Goal: Task Accomplishment & Management: Use online tool/utility

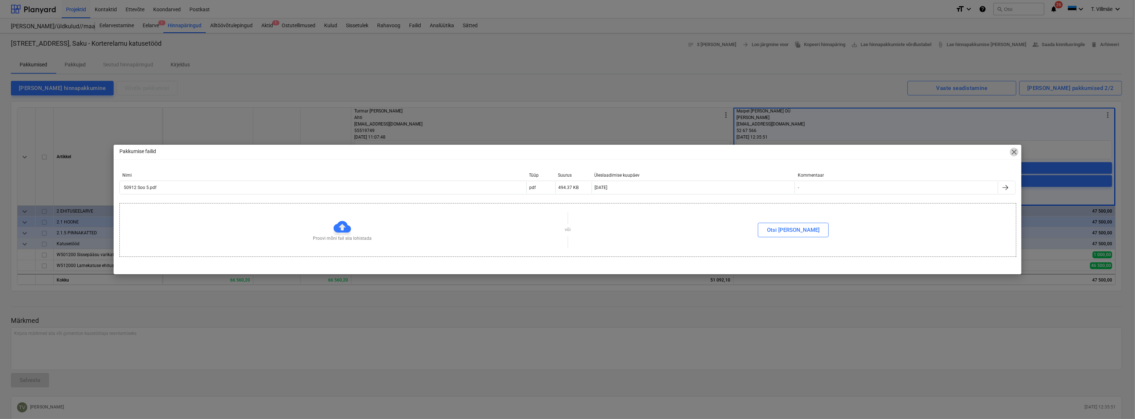
click at [1013, 150] on span "close" at bounding box center [1014, 152] width 9 height 9
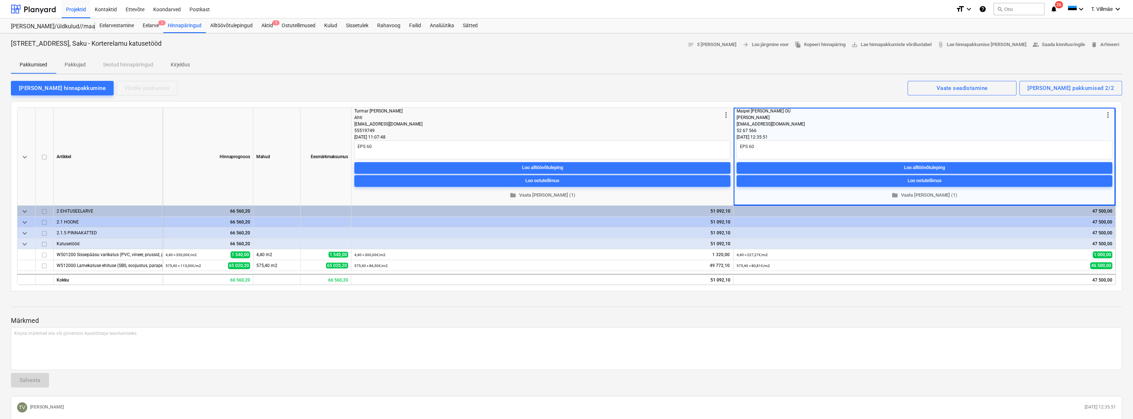
click at [306, 90] on div "[PERSON_NAME] hinnapakkumine Võrdle pakkumisi Kuvatud pakkumised 2/2 Vaate sead…" at bounding box center [566, 87] width 1111 height 15
click at [268, 24] on div "Aktid 1" at bounding box center [267, 26] width 20 height 15
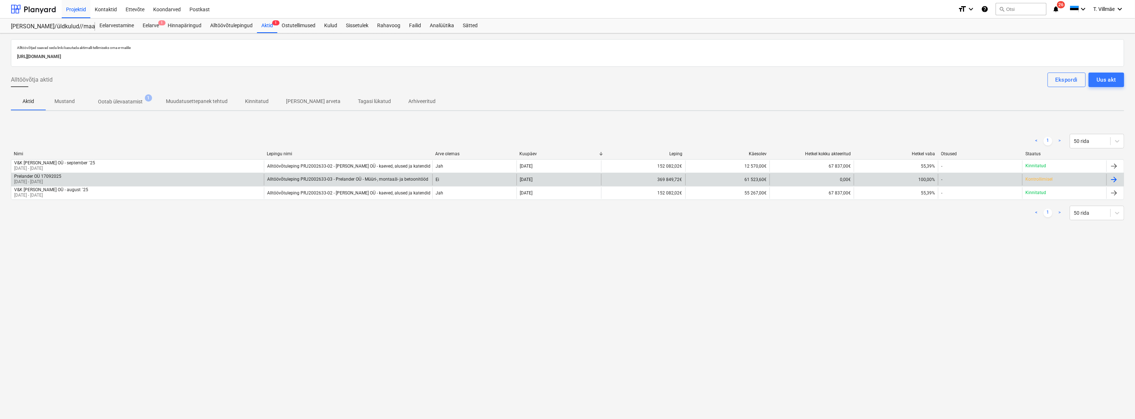
click at [48, 180] on p "[DATE] - [DATE]" at bounding box center [37, 182] width 47 height 6
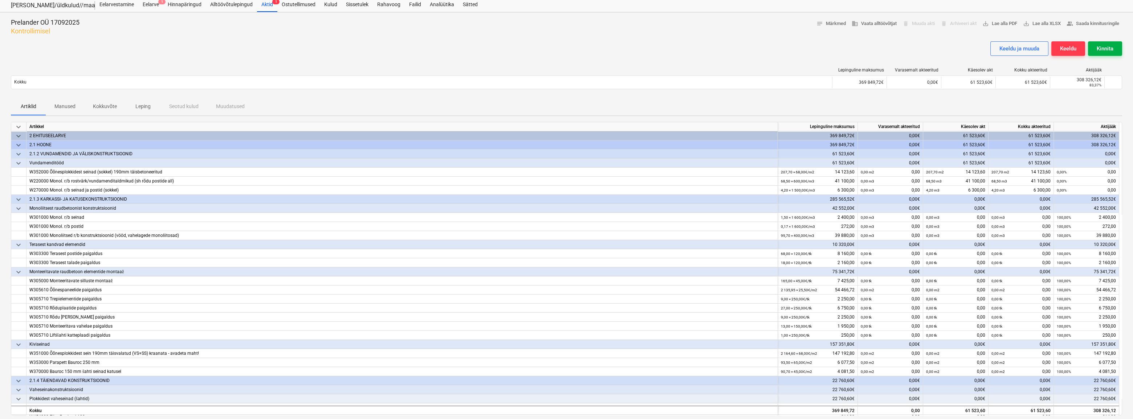
click at [1101, 48] on div "Kinnita" at bounding box center [1105, 48] width 17 height 9
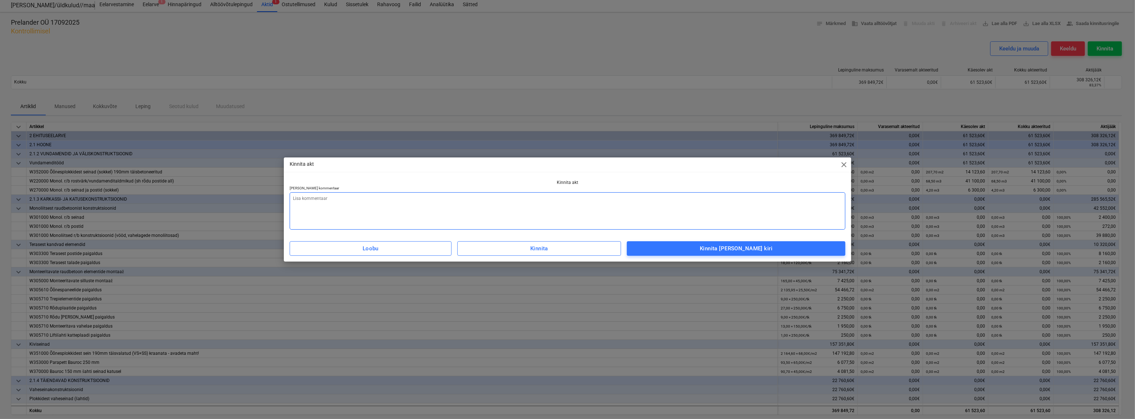
click at [344, 204] on textarea at bounding box center [568, 210] width 556 height 37
type textarea "x"
type textarea "P"
type textarea "x"
type textarea "Pa"
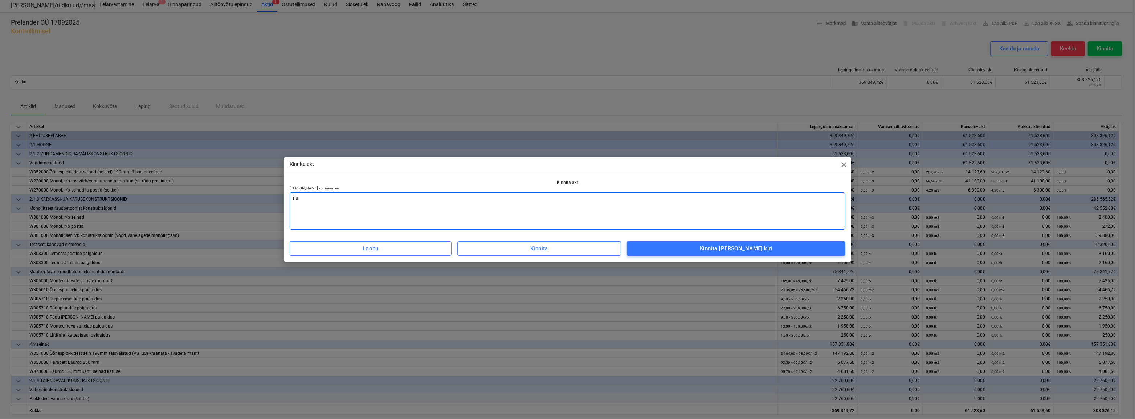
type textarea "x"
type textarea "Pal"
type textarea "x"
type textarea "Palu"
type textarea "x"
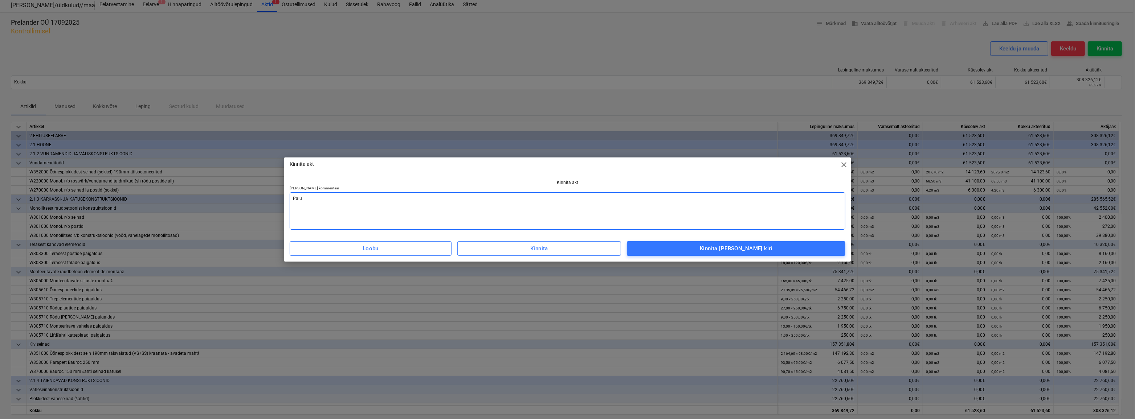
type textarea "Palun"
type textarea "x"
type textarea "Palun"
type textarea "x"
type textarea "Palun k"
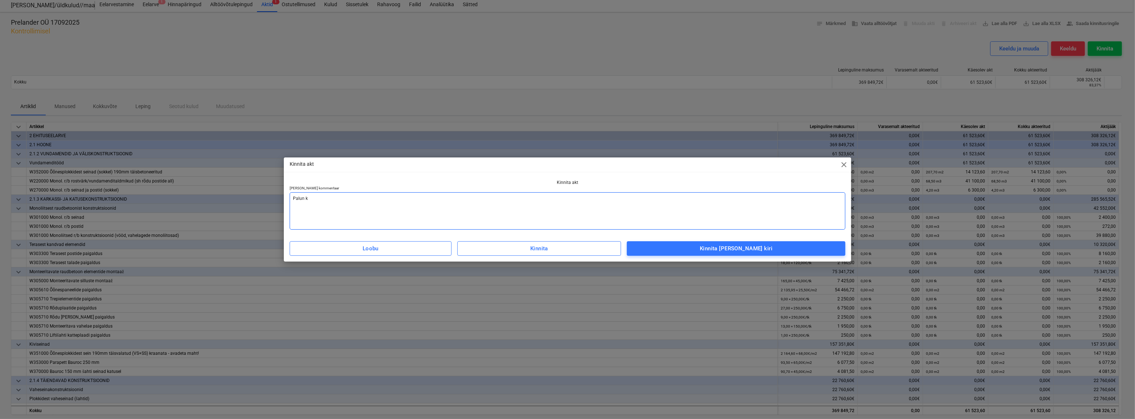
type textarea "x"
type textarea "Palun ko"
type textarea "x"
type textarea "[PERSON_NAME]"
type textarea "x"
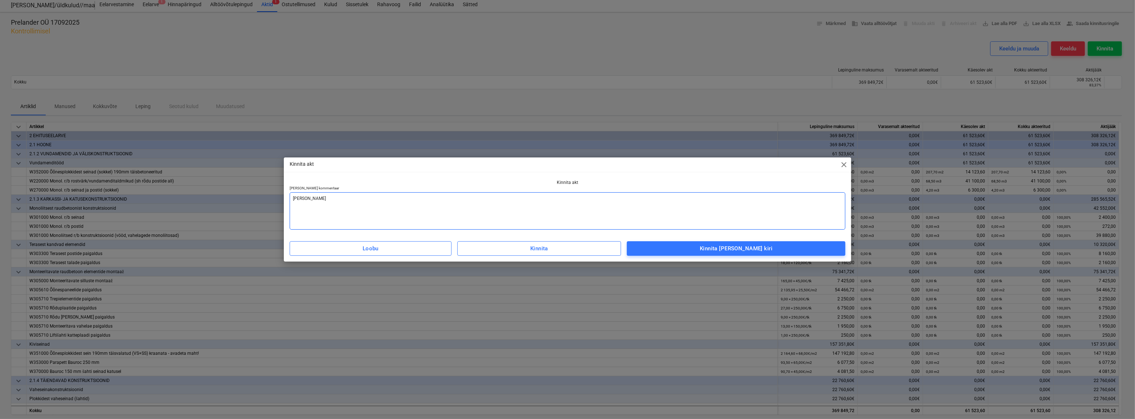
type textarea "[PERSON_NAME]"
type textarea "x"
type textarea "Palun koost"
type textarea "x"
type textarea "Palun koosta"
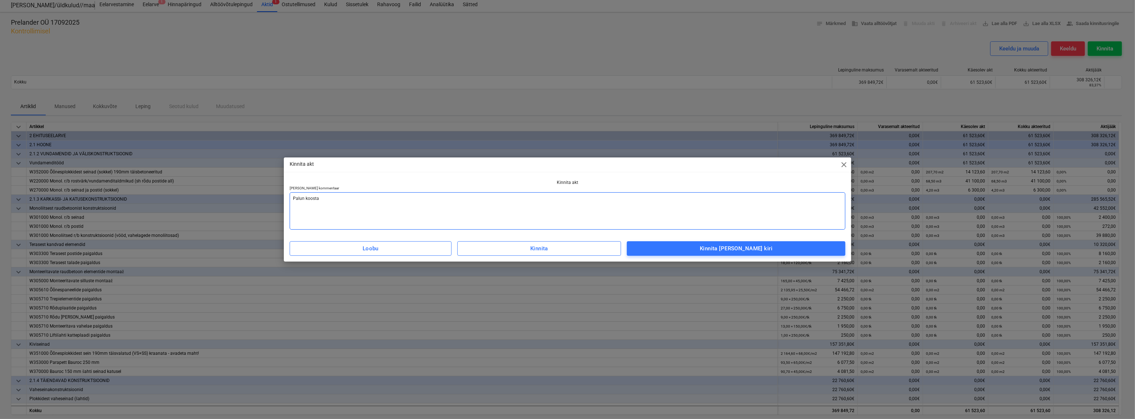
type textarea "x"
type textarea "Palun koostag"
type textarea "x"
type textarea "Palun koostage"
type textarea "x"
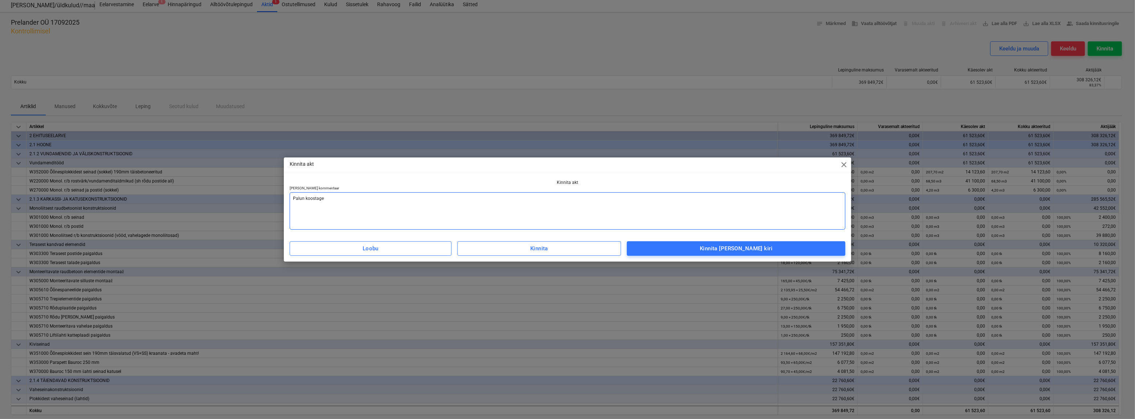
type textarea "Palun koostage"
type textarea "x"
type textarea "Palun koostage a"
type textarea "x"
type textarea "Palun koostage ar"
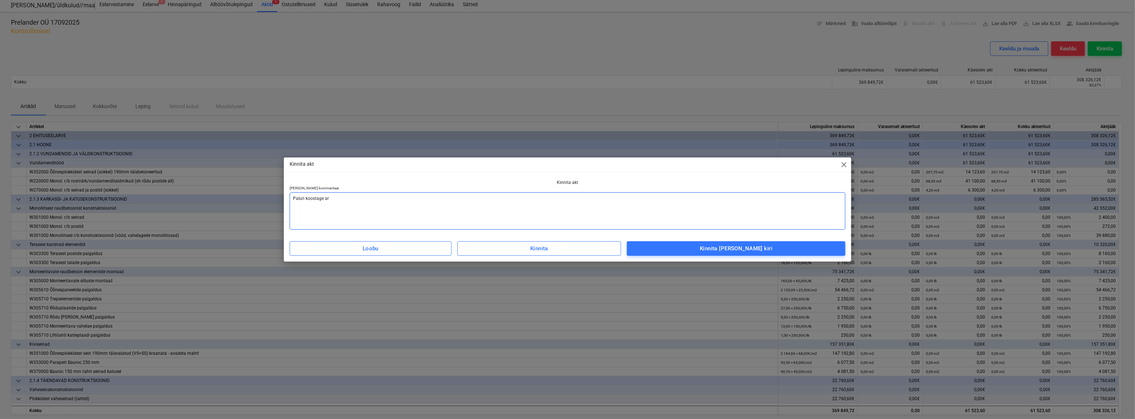
type textarea "x"
type textarea "Palun koostage arv"
type textarea "x"
type textarea "Palun koostage arve"
type textarea "x"
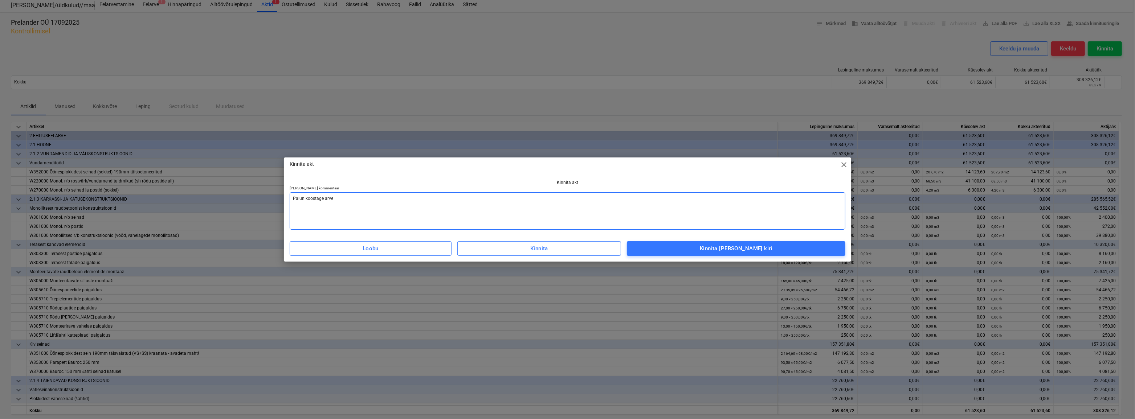
type textarea "Palun koostage arve."
type textarea "x"
type textarea "Palun koostage arve."
type textarea "x"
type textarea "Palun koostage arve. A"
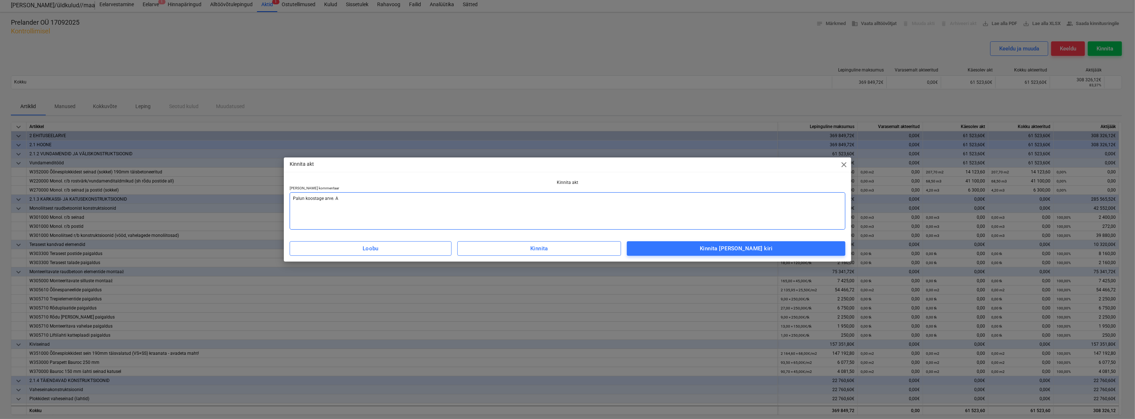
type textarea "x"
type textarea "Palun koostage arve. Ar"
type textarea "x"
type textarea "Palun koostage arve. Arv"
type textarea "x"
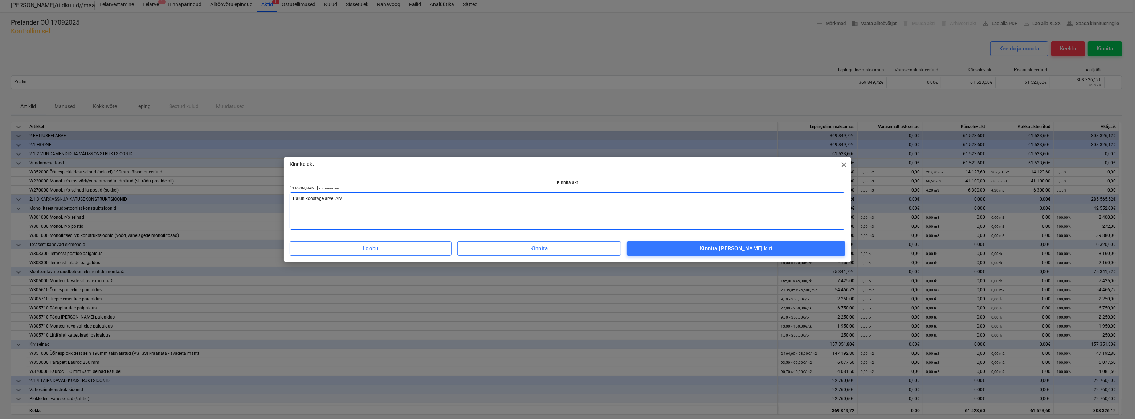
type textarea "Palun koostage arve. Arve"
type textarea "x"
type textarea "Palun koostage arve. Arve"
type textarea "x"
type textarea "Palun koostage arve. Arve p"
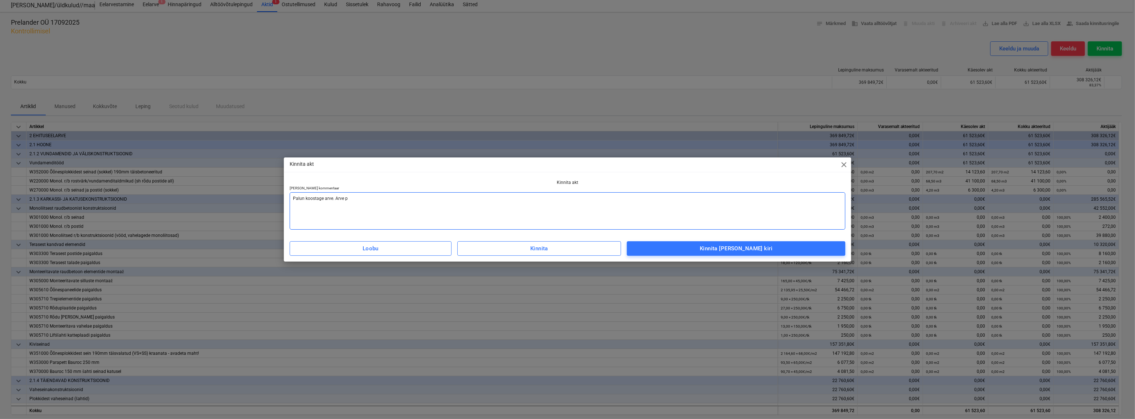
type textarea "x"
type textarea "Palun koostage arve. Arve pe"
type textarea "x"
type textarea "Palun koostage arve. Arve pea"
type textarea "x"
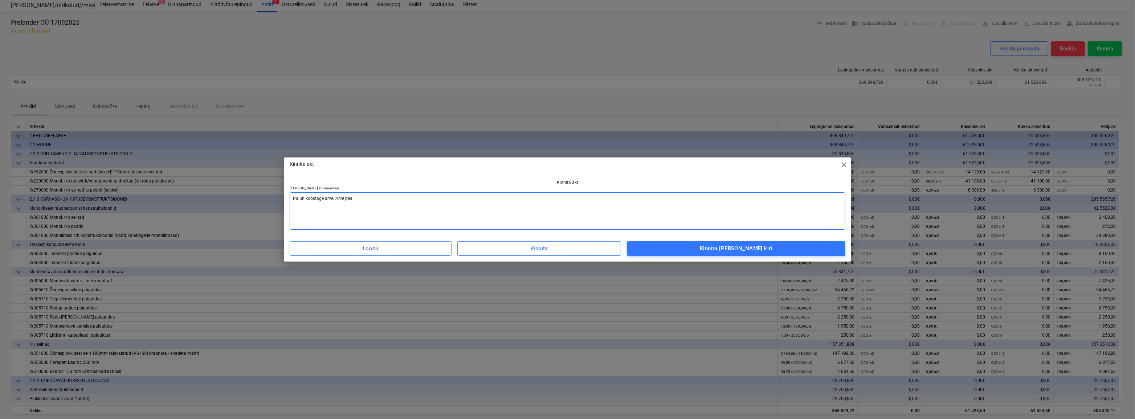
type textarea "Palun koostage arve. Arve peab"
type textarea "x"
type textarea "Palun koostage arve. Arve peab"
type textarea "x"
type textarea "Palun koostage arve. Arve peab o"
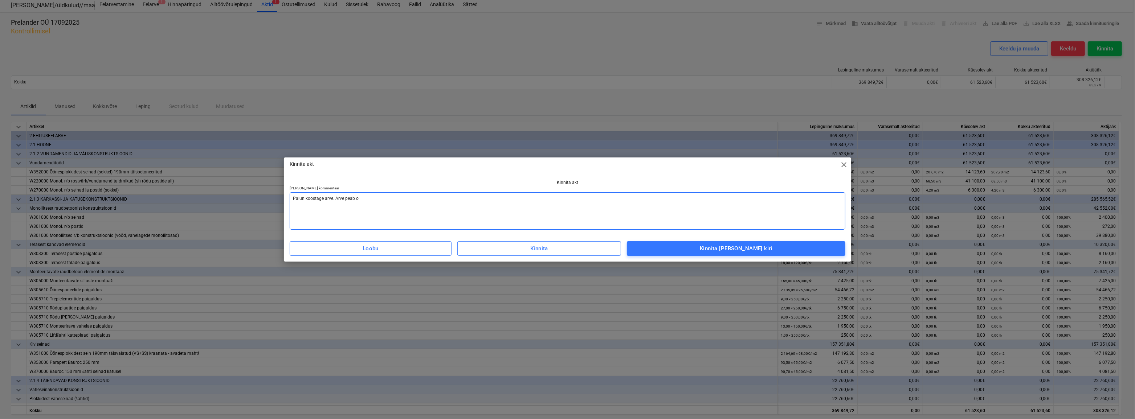
type textarea "x"
type textarea "Palun koostage arve. Arve peab ol"
type textarea "x"
type textarea "Palun koostage arve. Arve peab ole"
type textarea "x"
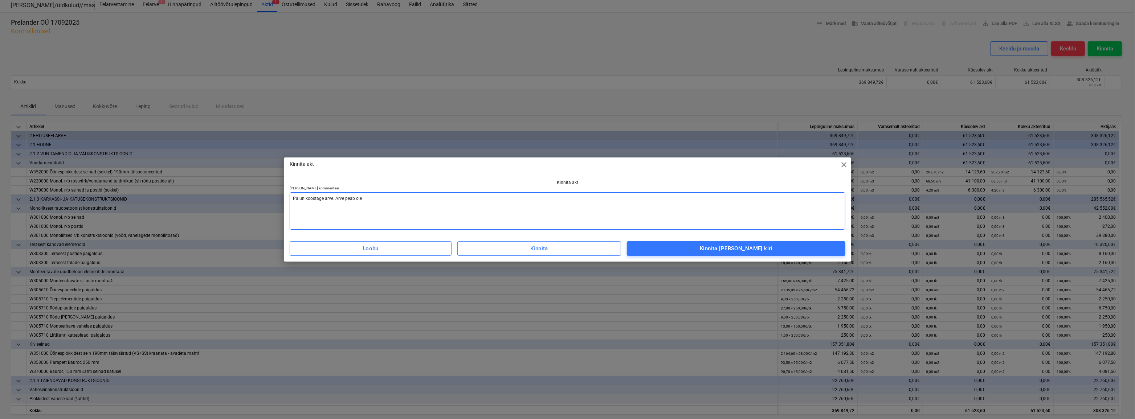
type textarea "Palun koostage arve. Arve peab olem"
type textarea "x"
type textarea "Palun koostage arve. Arve peab olema"
type textarea "x"
type textarea "Palun koostage arve. Arve peab olema"
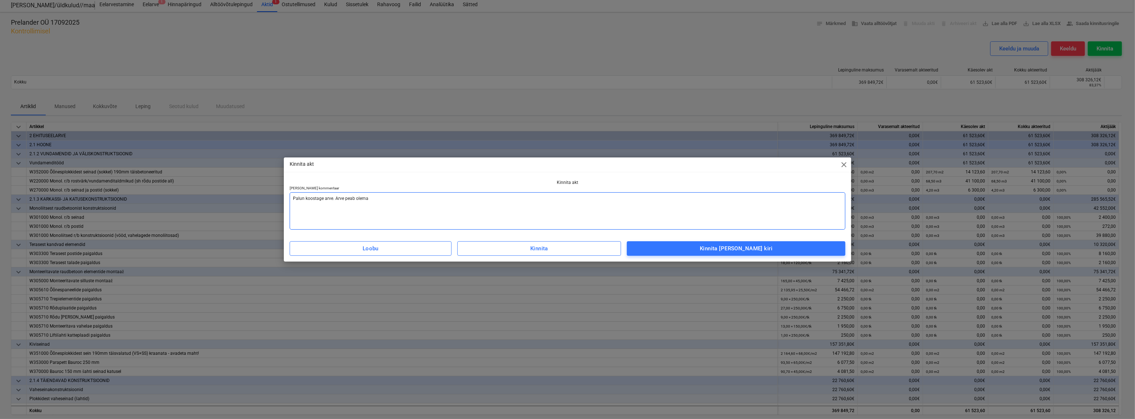
type textarea "x"
type textarea "Palun koostage arve. Arve peab olema e"
type textarea "x"
type textarea "Palun koostage arve. Arve peab olema es"
type textarea "x"
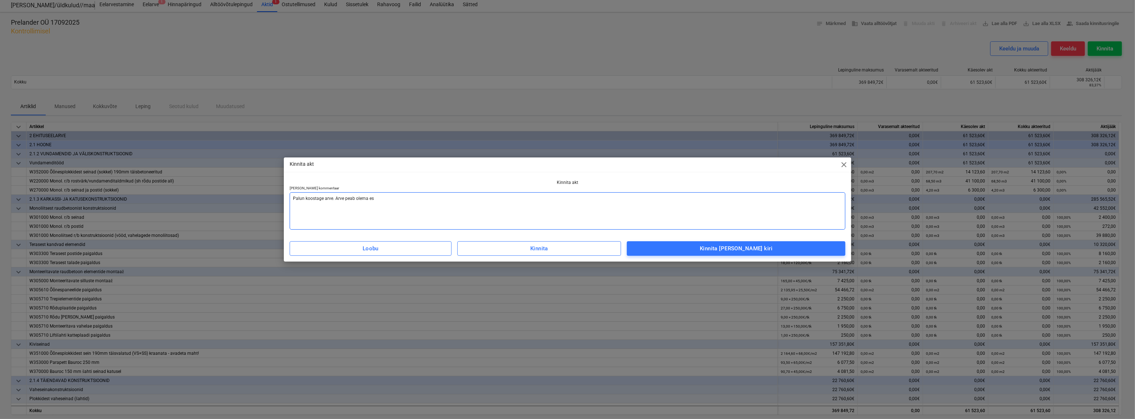
type textarea "Palun koostage arve. Arve peab olema esi"
type textarea "x"
type textarea "Palun koostage arve. Arve peab olema esit"
type textarea "x"
type textarea "Palun koostage arve. Arve peab olema esita"
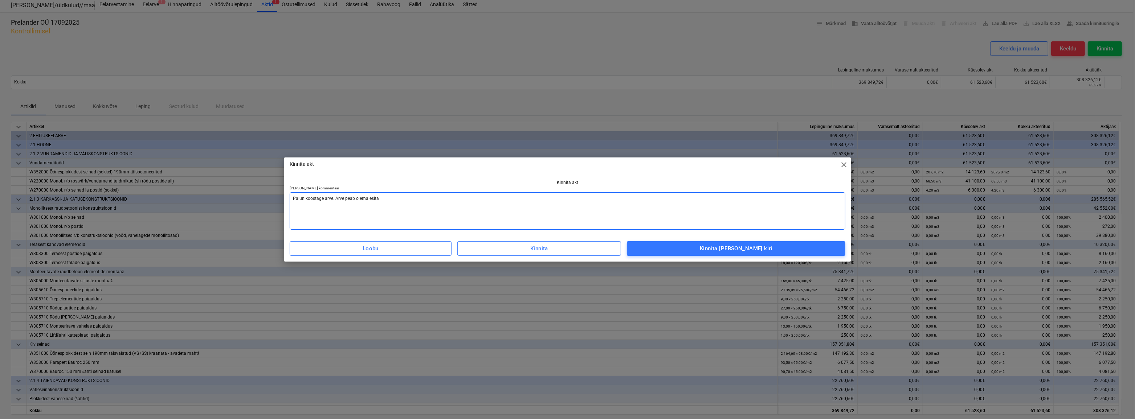
type textarea "x"
type textarea "Palun koostage arve. Arve peab olema esitat"
type textarea "x"
type textarea "Palun koostage arve. Arve peab olema esitatu"
type textarea "x"
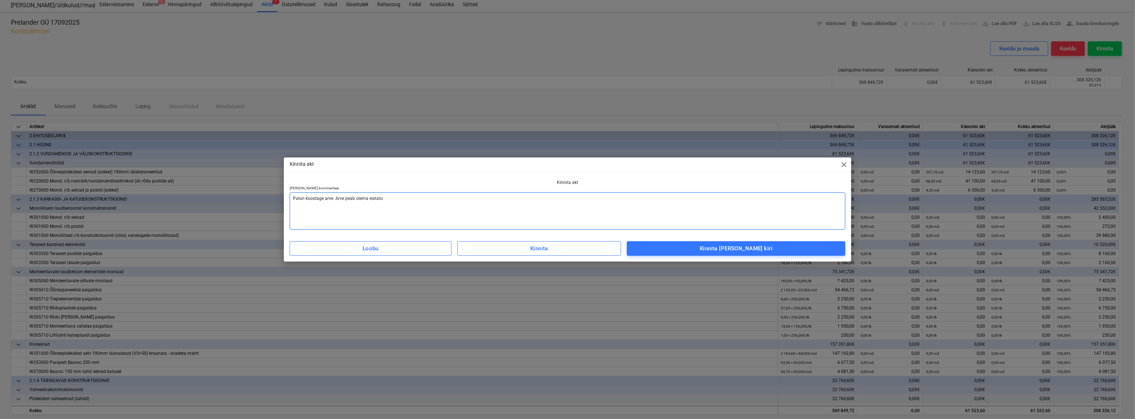
type textarea "Palun koostage arve. Arve peab olema esitatud"
type textarea "x"
type textarea "Palun koostage arve. Arve peab olema esitatud"
type textarea "x"
type textarea "Palun koostage arve. Arve peab olema esitatud t"
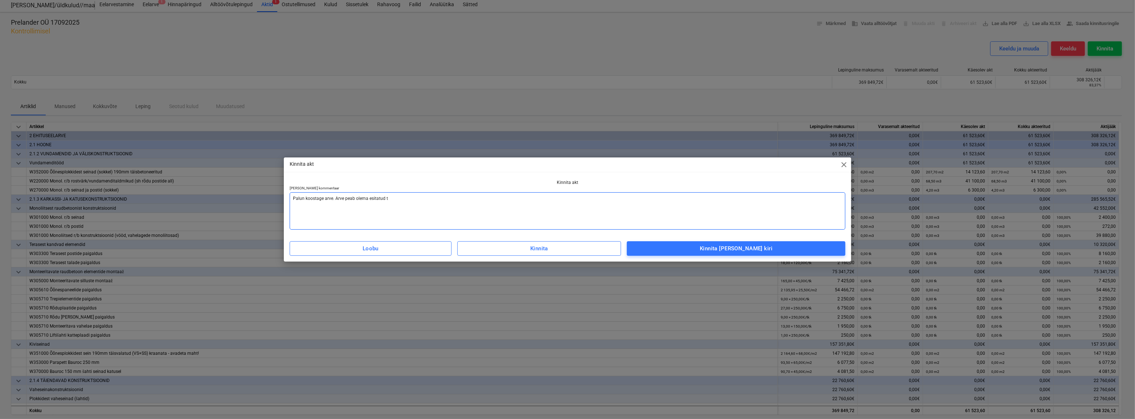
type textarea "x"
type textarea "Palun koostage arve. Arve peab olema esitatud tä"
type textarea "x"
type textarea "Palun koostage arve. Arve peab olema esitatud tän"
type textarea "x"
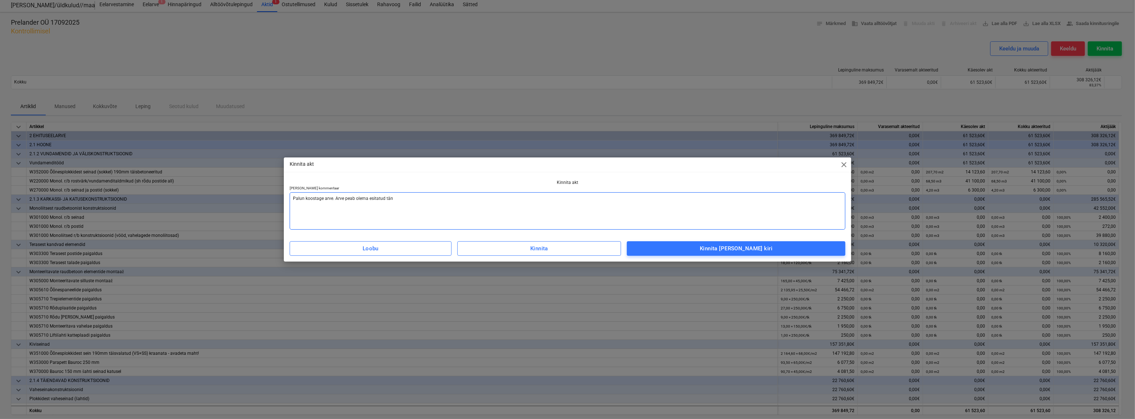
type textarea "Palun koostage arve. Arve peab olema esitatud [PERSON_NAME]"
type textarea "x"
type textarea "Palun koostage arve. Arve peab olema esitatud tänas"
type textarea "x"
type textarea "Palun koostage arve. Arve peab olema esitatud tänase"
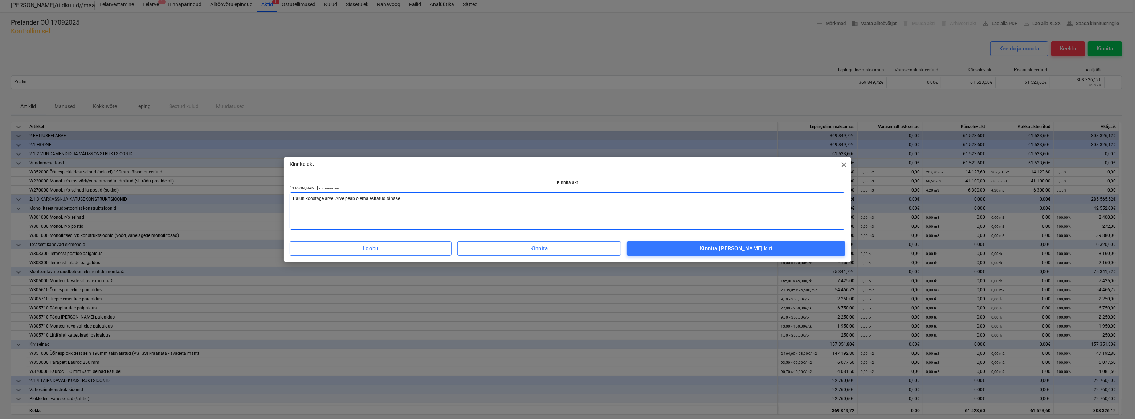
type textarea "x"
type textarea "Palun koostage arve. Arve peab olema esitatud tänase"
type textarea "x"
type textarea "Palun koostage arve. Arve peab olema esitatud tänase p"
type textarea "x"
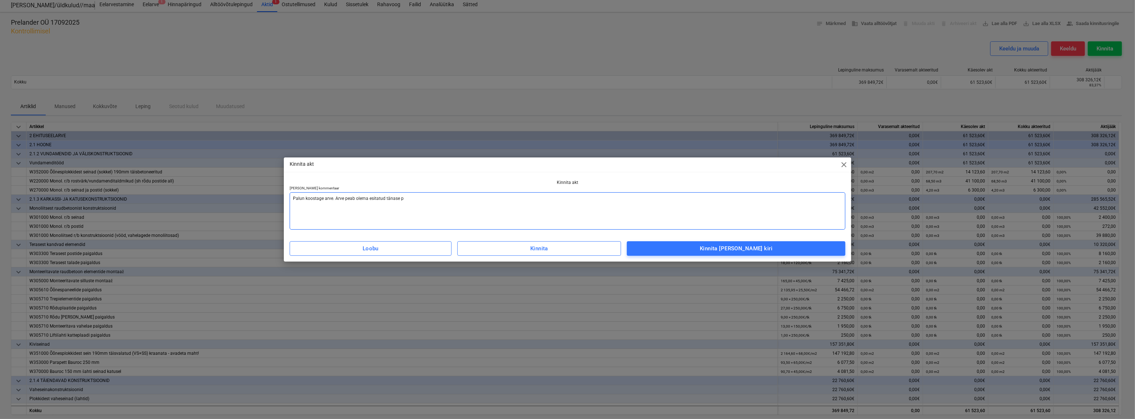
type textarea "Palun koostage arve. Arve peab olema esitatud tänase pä"
type textarea "x"
type textarea "Palun koostage arve. Arve peab olema esitatud tänase päe"
type textarea "x"
type textarea "Palun koostage arve. Arve peab olema esitatud tänase päev"
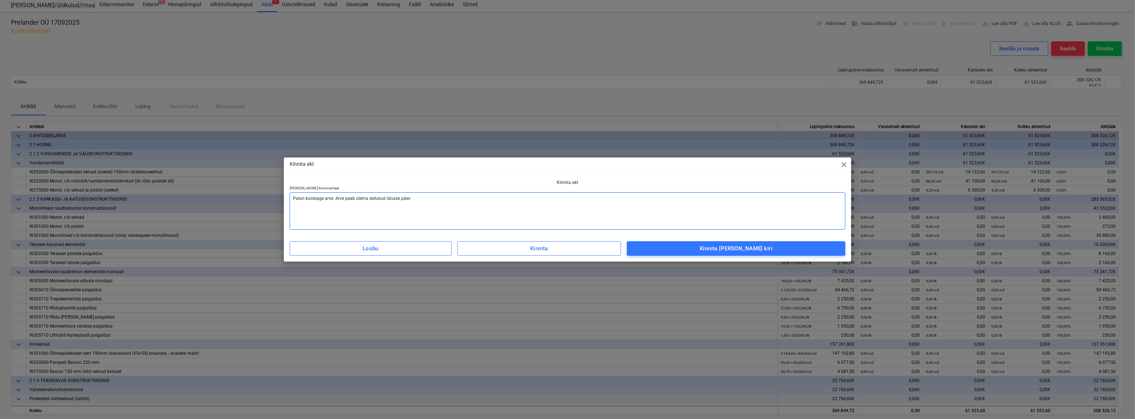
type textarea "x"
type textarea "Palun koostage arve. Arve peab olema esitatud tänase päeva"
type textarea "x"
type textarea "Palun koostage arve. Arve peab olema esitatud tänase päeva"
type textarea "x"
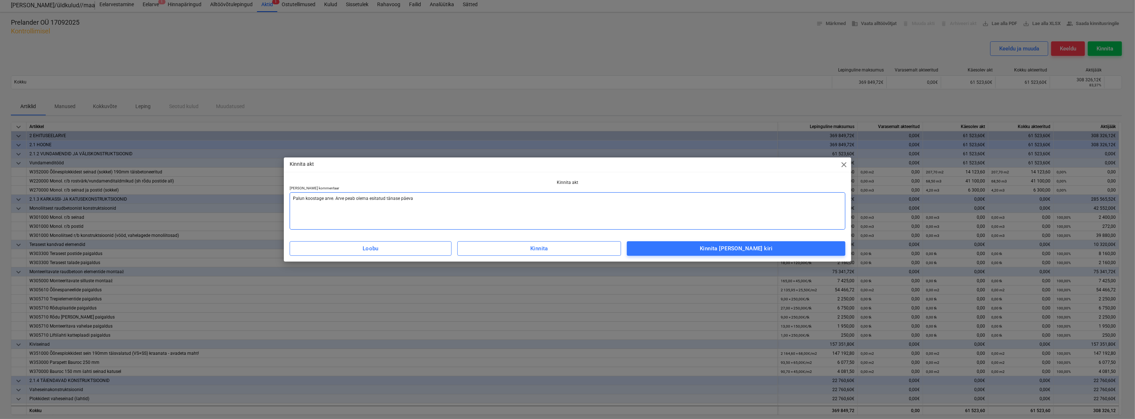
type textarea "Palun koostage arve. Arve peab olema esitatud tänase päeva j"
type textarea "x"
type textarea "Palun koostage arve. Arve peab olema esitatud tänase päeva jo"
type textarea "x"
type textarea "Palun koostage arve. Arve peab olema esitatud tänase päeva joo"
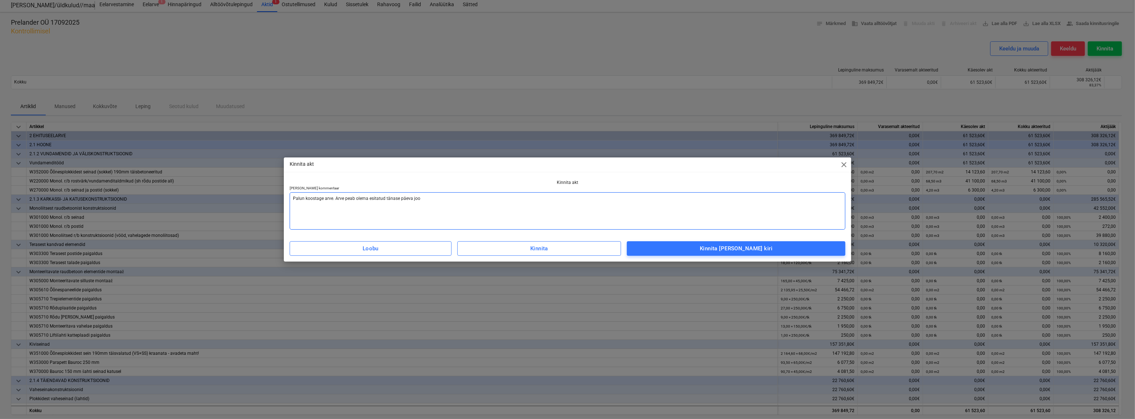
type textarea "x"
type textarea "Palun koostage arve. Arve peab olema esitatud tänase päeva jook"
type textarea "x"
type textarea "Palun koostage arve. Arve peab olema esitatud tänase päeva jooks"
type textarea "x"
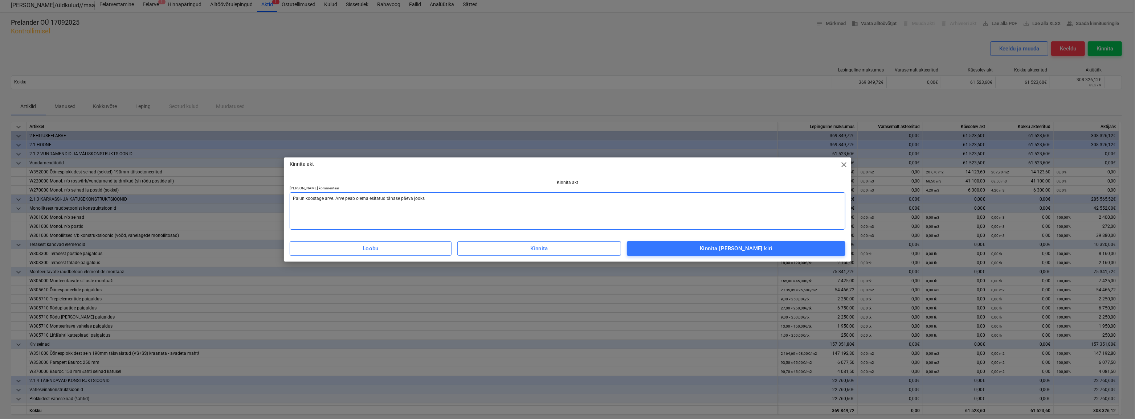
type textarea "Palun koostage arve. Arve peab olema esitatud tänase päeva jooksu"
type textarea "x"
type textarea "Palun koostage arve. Arve peab olema esitatud tänase päeva jooksul"
type textarea "x"
type textarea "Palun koostage arve. Arve peab olema esitatud tänase päeva jooksul."
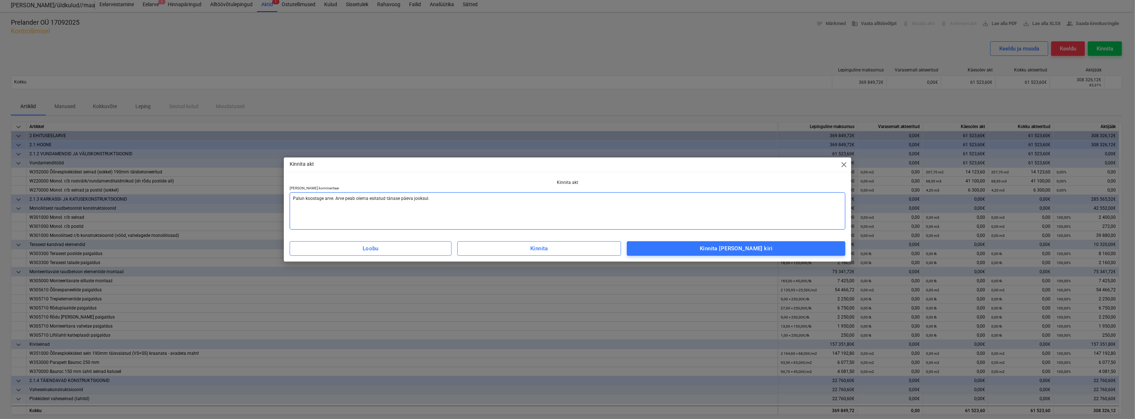
click at [293, 200] on textarea "Palun koostage arve. Arve peab olema esitatud tänase päeva jooksul." at bounding box center [568, 210] width 556 height 37
type textarea "x"
type textarea "APalun koostage arve. Arve peab olema esitatud tänase päeva jooksul."
type textarea "x"
type textarea "AkPalun koostage arve. Arve peab olema esitatud tänase päeva jooksul."
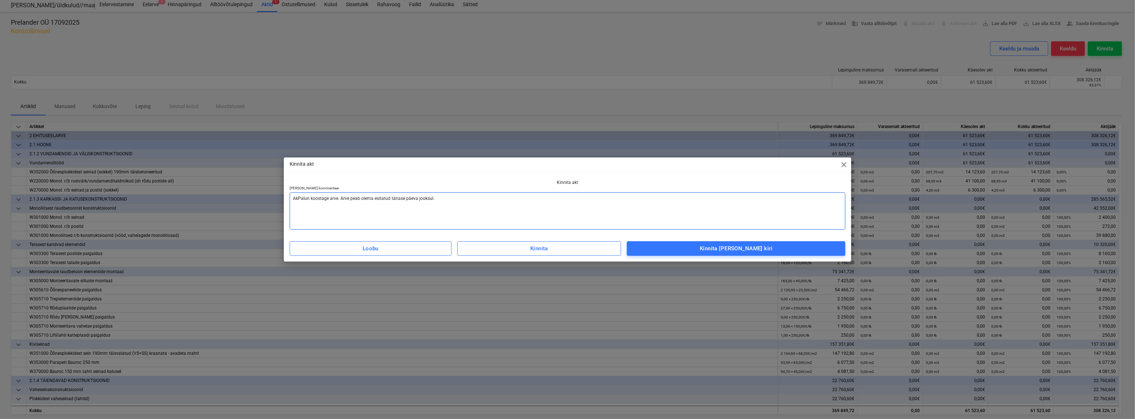
type textarea "x"
type textarea "AktPalun koostage arve. Arve peab olema esitatud tänase päeva jooksul."
type textarea "x"
type textarea "Akt Palun koostage arve. Arve peab olema esitatud tänase päeva jooksul."
type textarea "x"
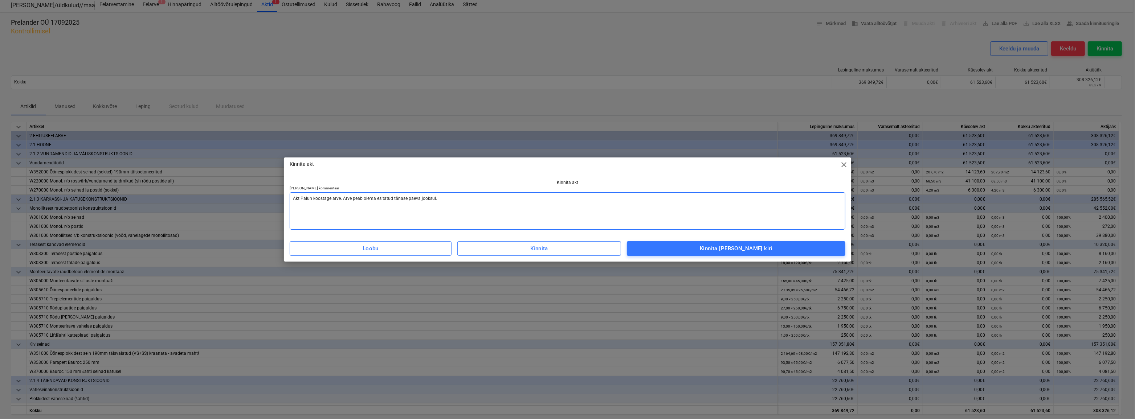
type textarea "Akt oPalun koostage arve. Arve peab olema esitatud tänase päeva jooksul."
type textarea "x"
type textarea "Akt onPalun koostage arve. Arve peab olema esitatud tänase päeva jooksul."
type textarea "x"
type textarea "Akt on Palun koostage arve. Arve peab olema esitatud tänase päeva jooksul."
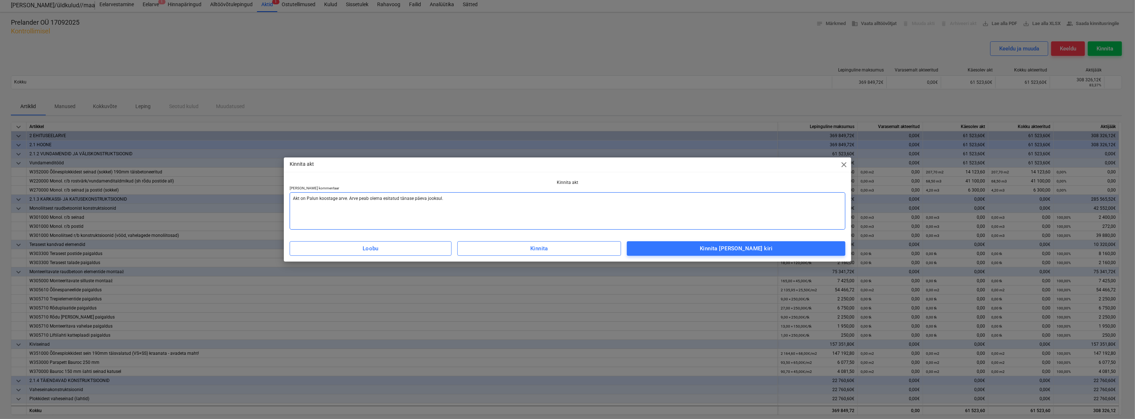
type textarea "x"
type textarea "Akt on kPalun koostage arve. Arve peab olema esitatud tänase päeva jooksul."
type textarea "x"
type textarea "Akt on koPalun koostage arve. Arve peab olema esitatud tänase päeva jooksul."
type textarea "x"
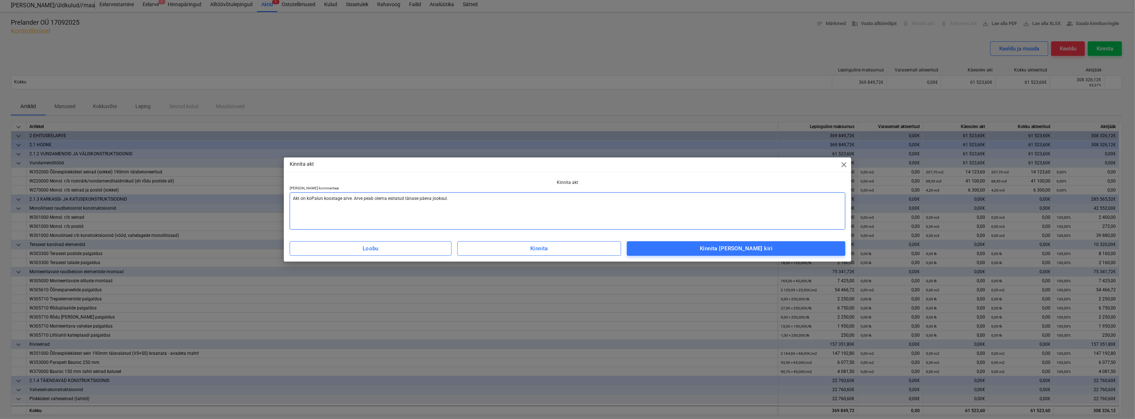
type textarea "Akt on korPalun koostage arve. Arve peab olema esitatud tänase päeva jooksul."
type textarea "x"
type textarea "Akt on korrPalun koostage arve. Arve peab olema esitatud tänase päeva jooksul."
type textarea "x"
type textarea "Akt on korraPalun koostage arve. Arve peab olema esitatud tänase päeva jooksul."
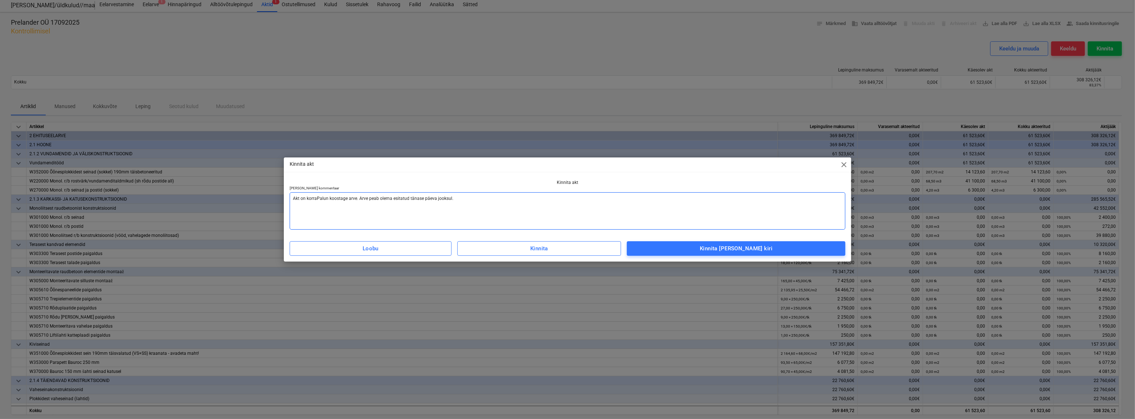
type textarea "x"
type textarea "Akt on korrasPalun koostage arve. Arve peab olema esitatud tänase päeva jooksul."
type textarea "x"
type textarea "Akt on korras.Palun koostage arve. Arve peab olema esitatud tänase päeva jooksu…"
type textarea "x"
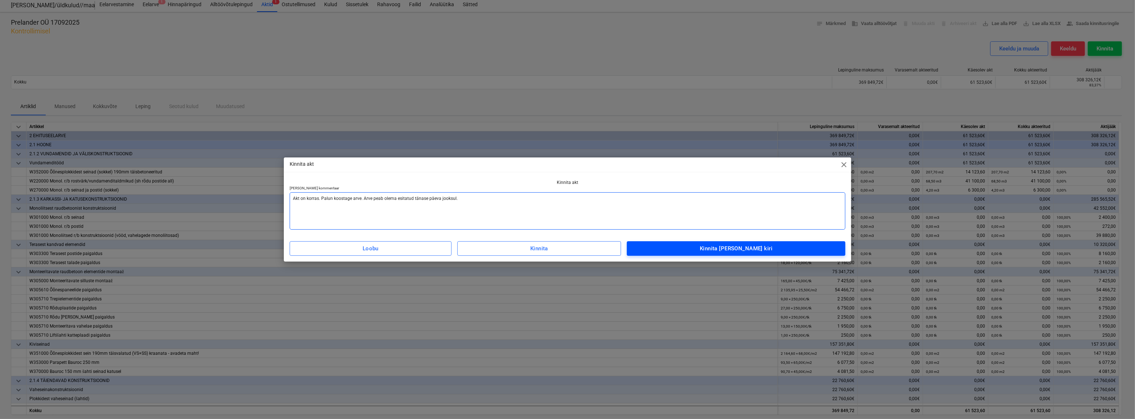
type textarea "Akt on korras. Palun koostage arve. Arve peab olema esitatud tänase päeva jooks…"
click at [772, 248] on span "Kinnita [PERSON_NAME] kiri" at bounding box center [736, 248] width 203 height 9
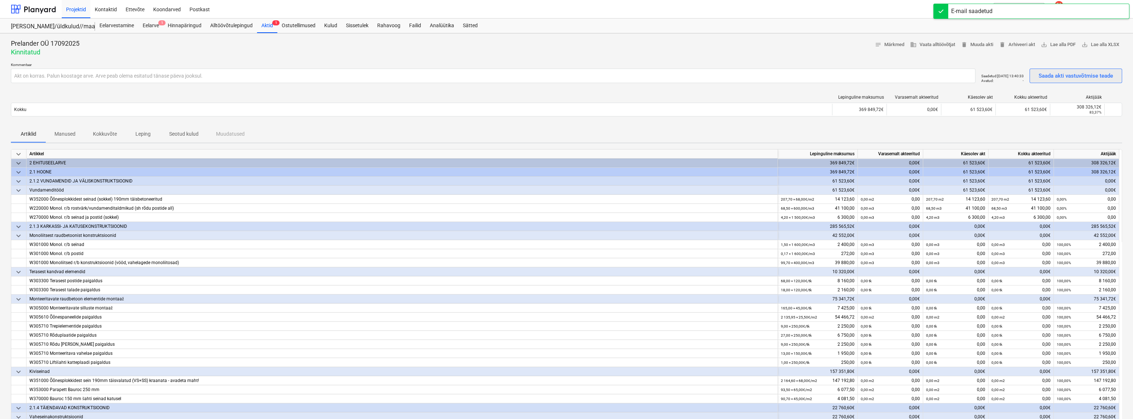
click at [1053, 79] on div "Saada akti vastuvõtmise teade" at bounding box center [1075, 75] width 74 height 9
click at [268, 25] on div "Aktid 1" at bounding box center [267, 26] width 20 height 15
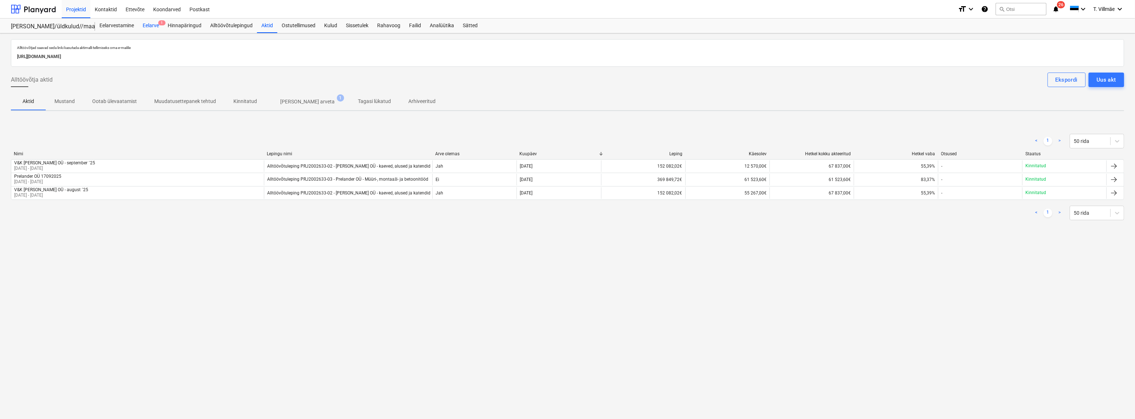
click at [157, 24] on div "Eelarve 1" at bounding box center [150, 26] width 25 height 15
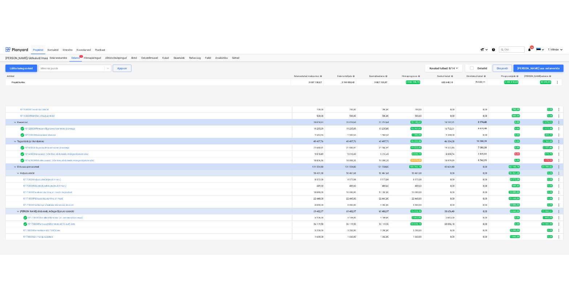
scroll to position [297, 0]
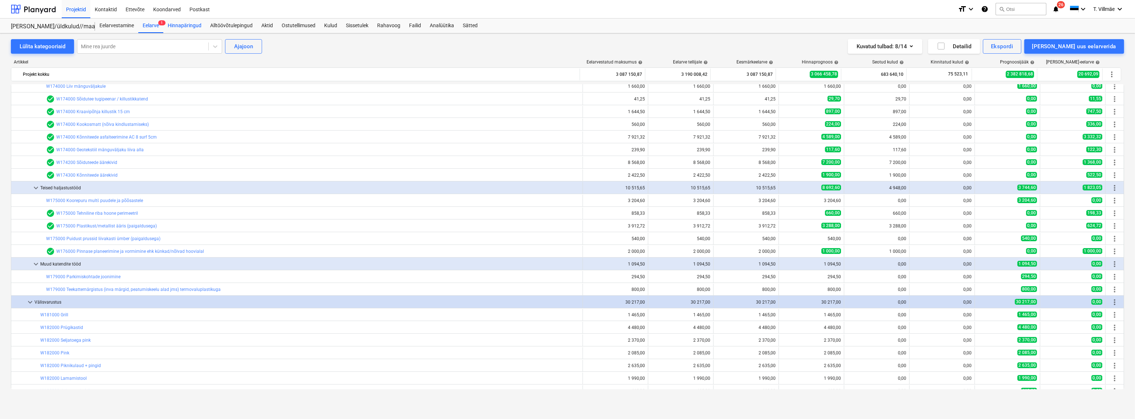
click at [198, 25] on div "Hinnapäringud" at bounding box center [184, 26] width 42 height 15
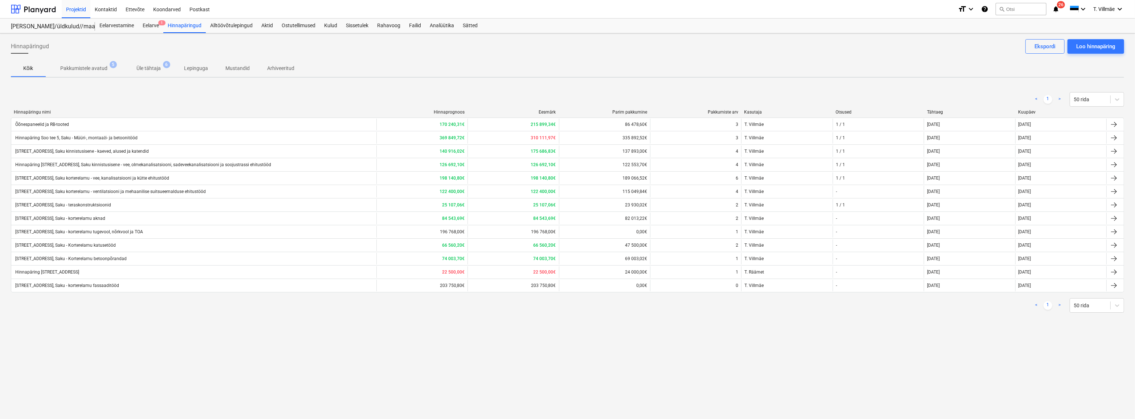
click at [483, 82] on div "Hinnapäringud Loo hinnapäring Ekspordi Kõik Pakkumistele avatud 5 Üle tähtaja 6…" at bounding box center [567, 226] width 1135 height 386
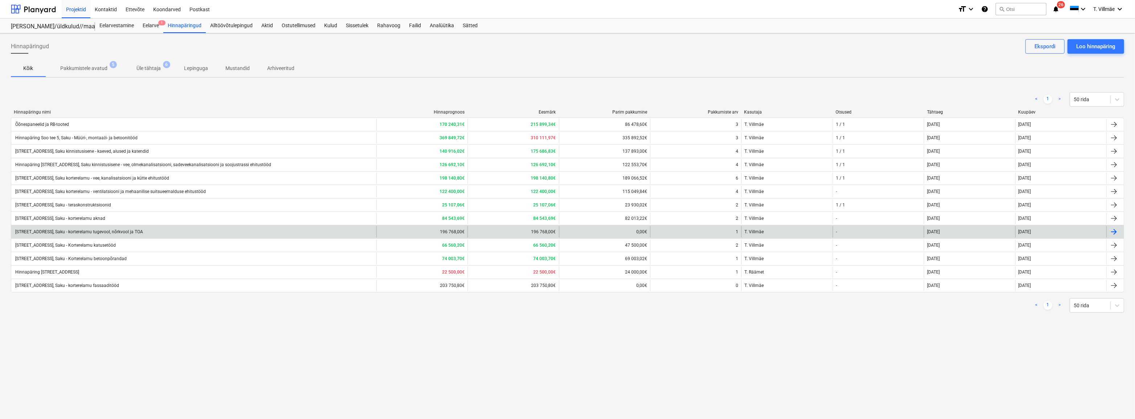
click at [127, 231] on div "[STREET_ADDRESS], Saku - korterelamu tugevool, nõrkvool ja TOA" at bounding box center [78, 231] width 129 height 5
type textarea "x"
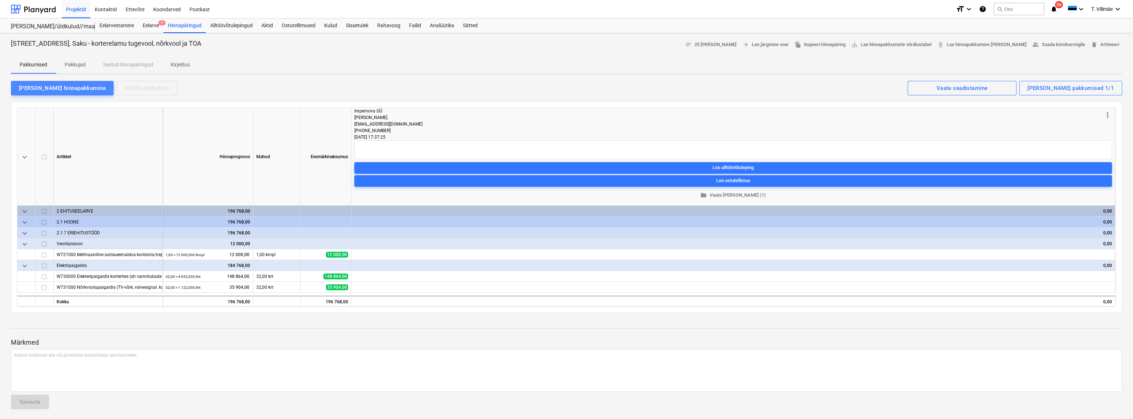
click at [65, 90] on div "[PERSON_NAME] hinnapakkumine" at bounding box center [62, 87] width 87 height 9
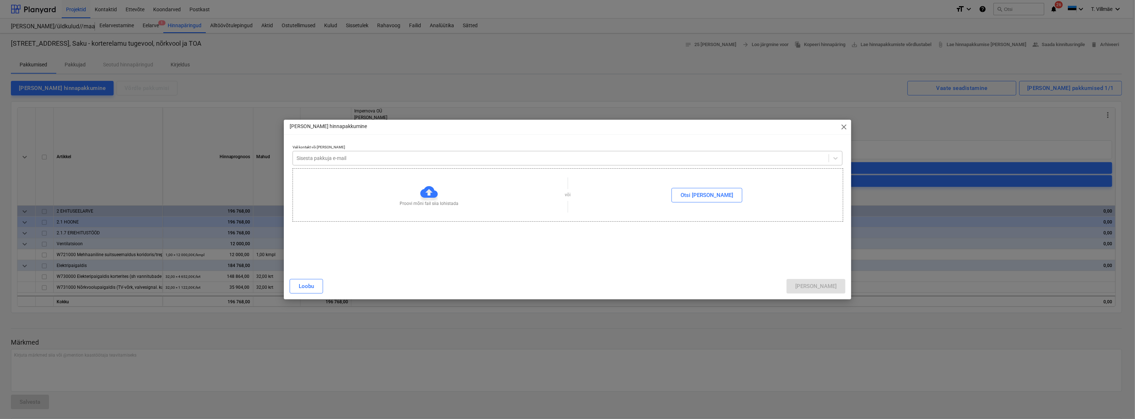
click at [311, 158] on div at bounding box center [561, 158] width 529 height 7
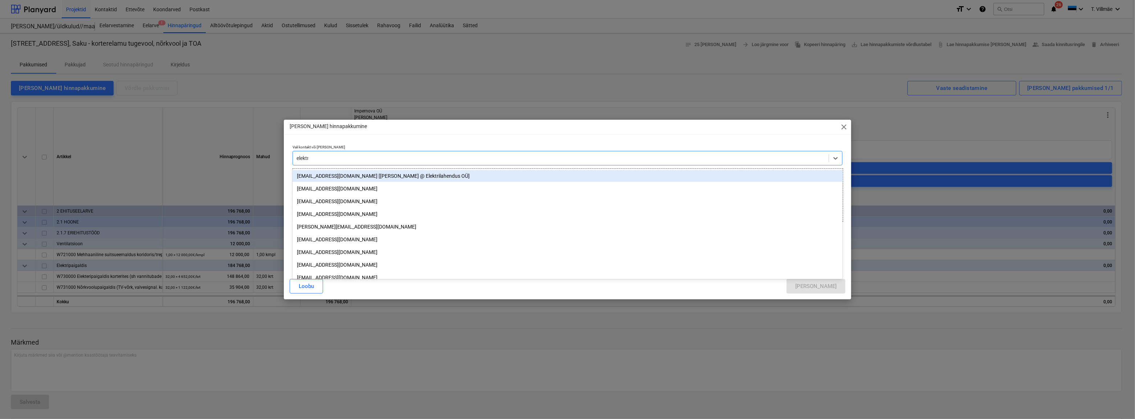
type input "elektri"
click at [341, 177] on div "[EMAIL_ADDRESS][DOMAIN_NAME] [[PERSON_NAME] @ Elektrilahendus OÜ]" at bounding box center [568, 176] width 550 height 12
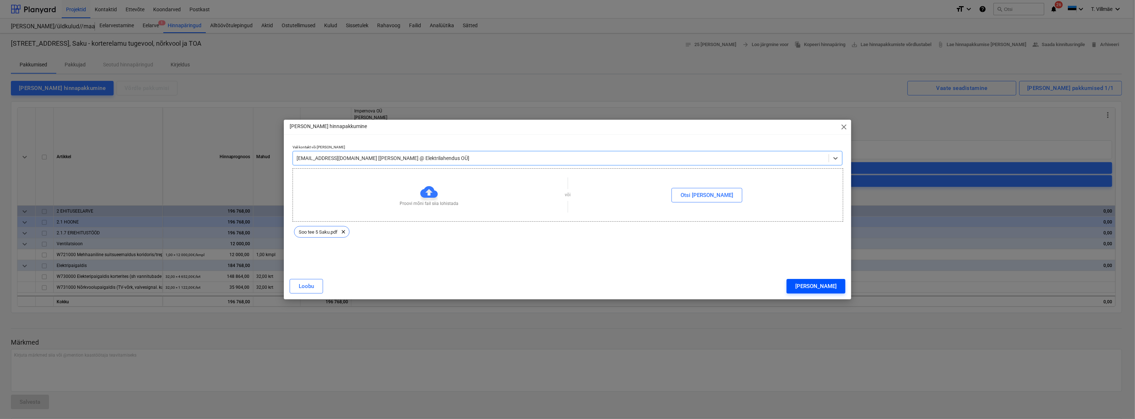
click at [825, 286] on button "[PERSON_NAME]" at bounding box center [816, 286] width 59 height 15
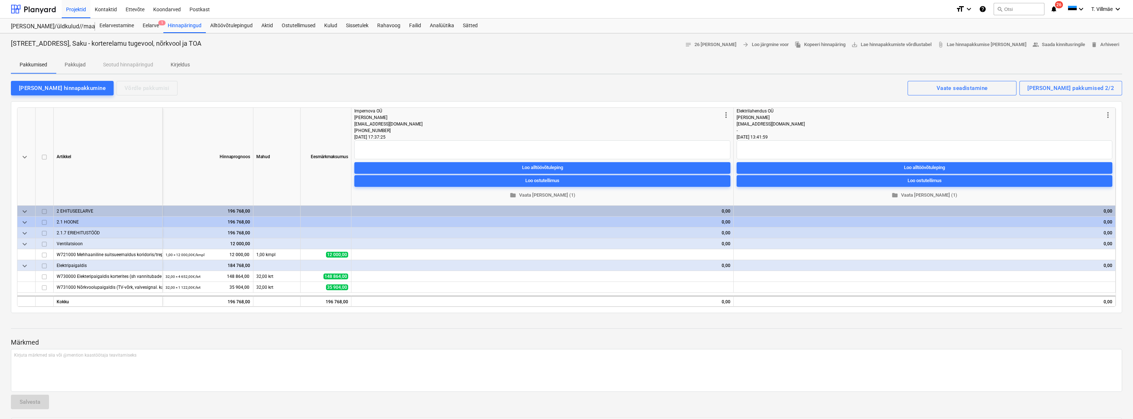
click at [760, 265] on div "0,00" at bounding box center [924, 265] width 376 height 11
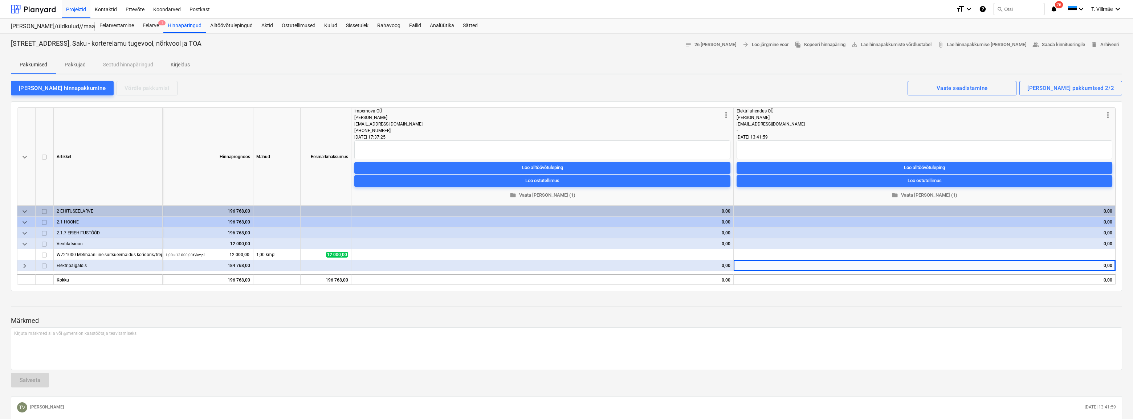
click at [1089, 266] on div "0,00" at bounding box center [924, 265] width 376 height 11
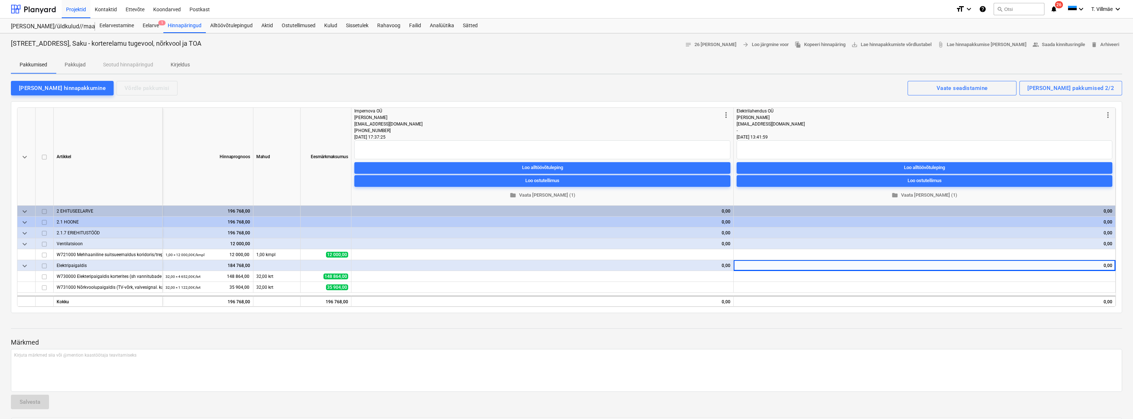
click at [1106, 266] on div "0,00" at bounding box center [924, 265] width 376 height 11
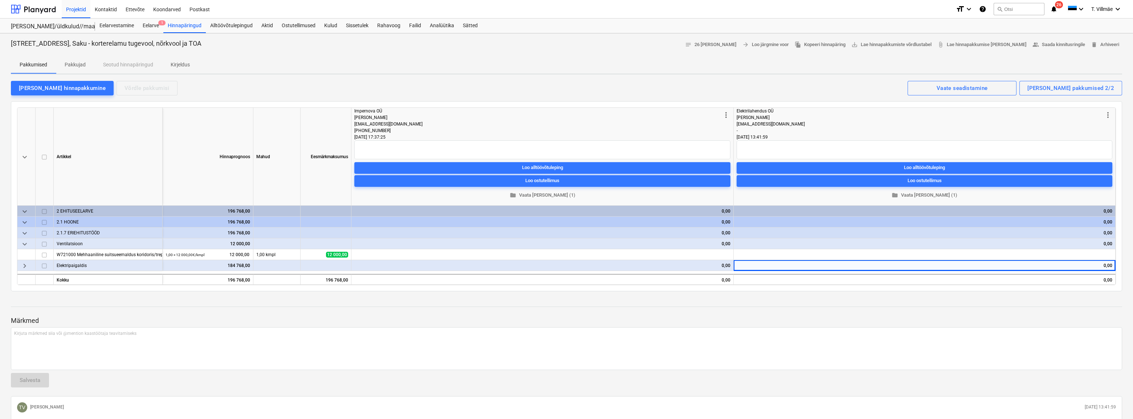
click at [1105, 266] on div "0,00" at bounding box center [924, 265] width 376 height 11
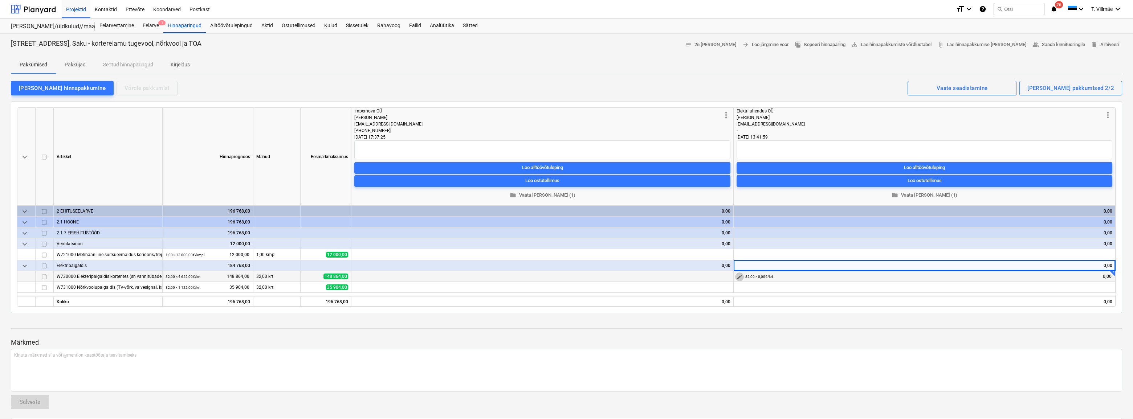
click at [740, 276] on span "edit" at bounding box center [739, 277] width 6 height 6
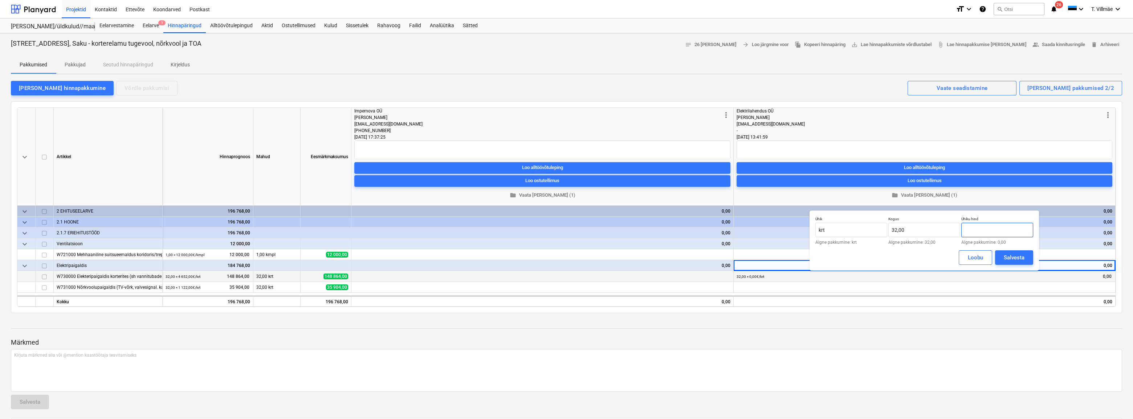
click at [973, 229] on input "text" at bounding box center [997, 230] width 72 height 15
type input "4 960,72"
click at [1014, 257] on div "Salvesta" at bounding box center [1014, 257] width 21 height 9
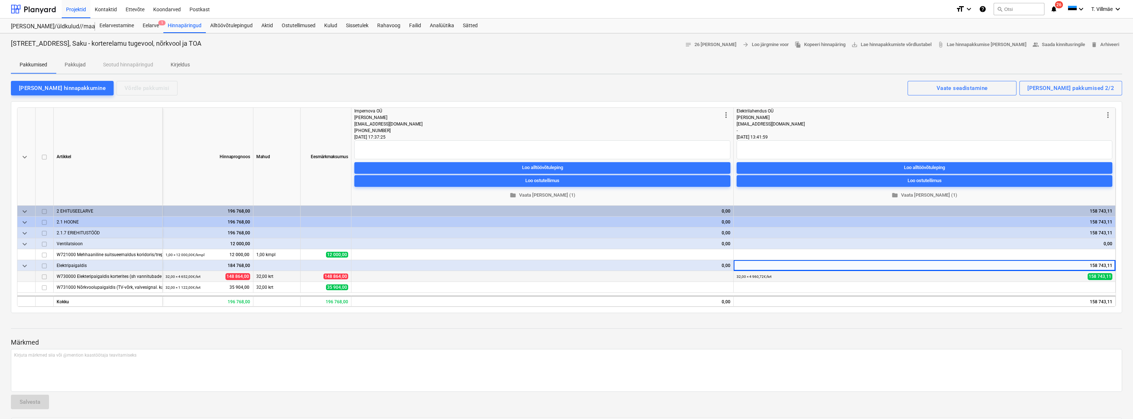
click at [811, 332] on div at bounding box center [566, 335] width 1111 height 6
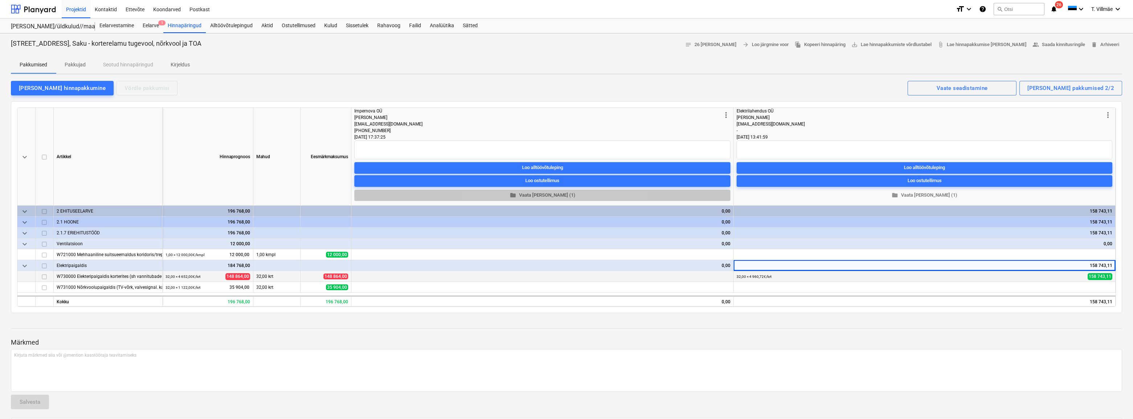
click at [546, 194] on span "folder Vaata [PERSON_NAME] (1)" at bounding box center [542, 195] width 370 height 8
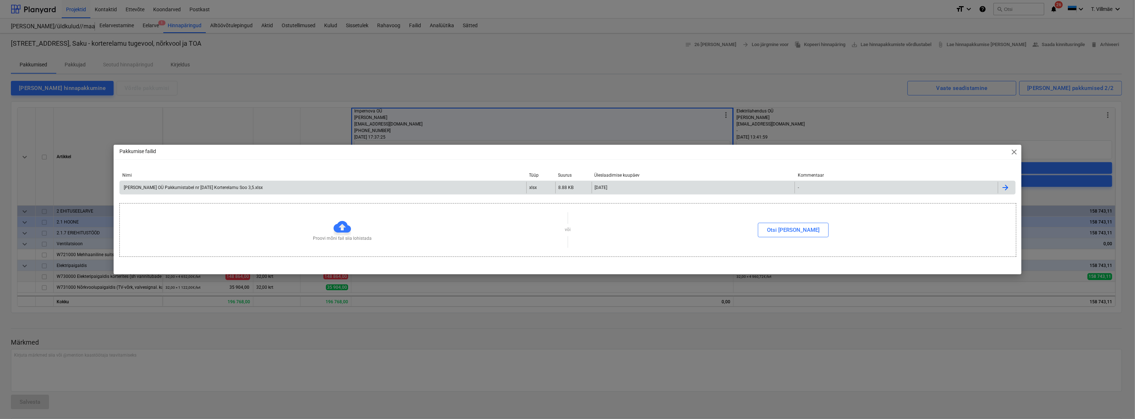
click at [194, 189] on div "[PERSON_NAME] OÜ Pakkumistabel nr [DATE] Korterelamu Soo 3,5.xlsx" at bounding box center [193, 187] width 140 height 5
click at [1013, 150] on span "close" at bounding box center [1014, 152] width 9 height 9
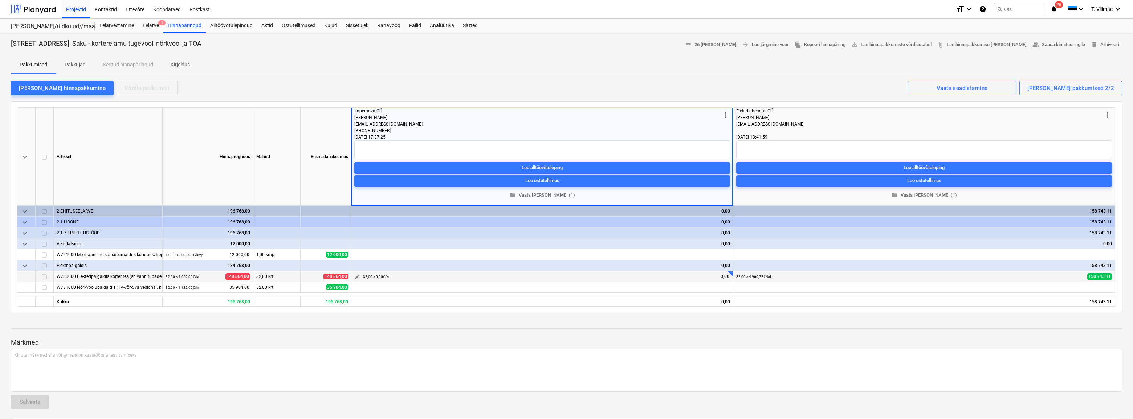
click at [358, 278] on span "edit" at bounding box center [357, 277] width 6 height 6
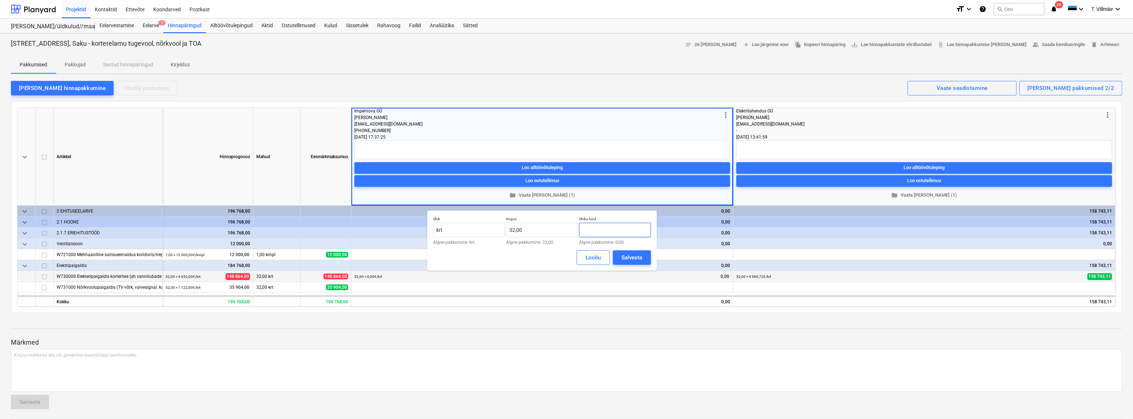
click at [604, 231] on input "text" at bounding box center [615, 230] width 72 height 15
type input "4 483,59"
click at [634, 256] on div "Salvesta" at bounding box center [631, 257] width 21 height 9
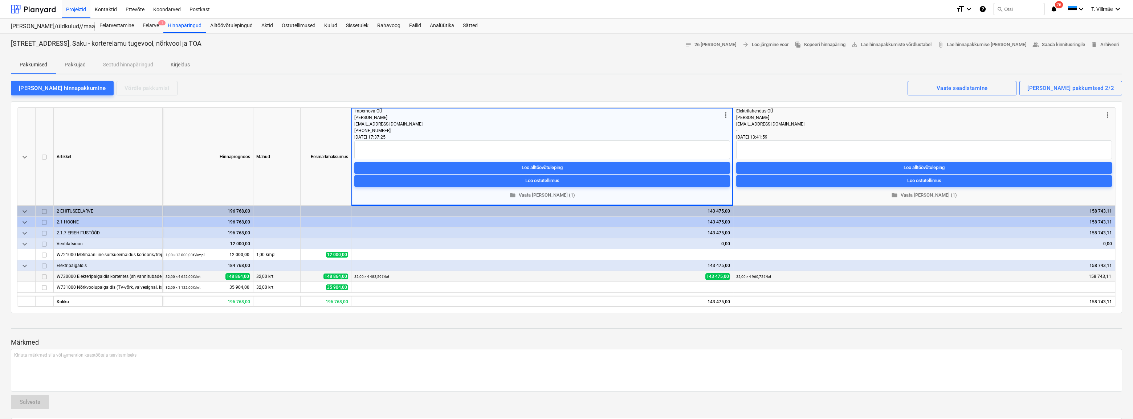
click at [760, 332] on div at bounding box center [566, 335] width 1111 height 6
click at [475, 147] on textarea at bounding box center [542, 149] width 376 height 19
type textarea "x"
type textarea "E"
type textarea "x"
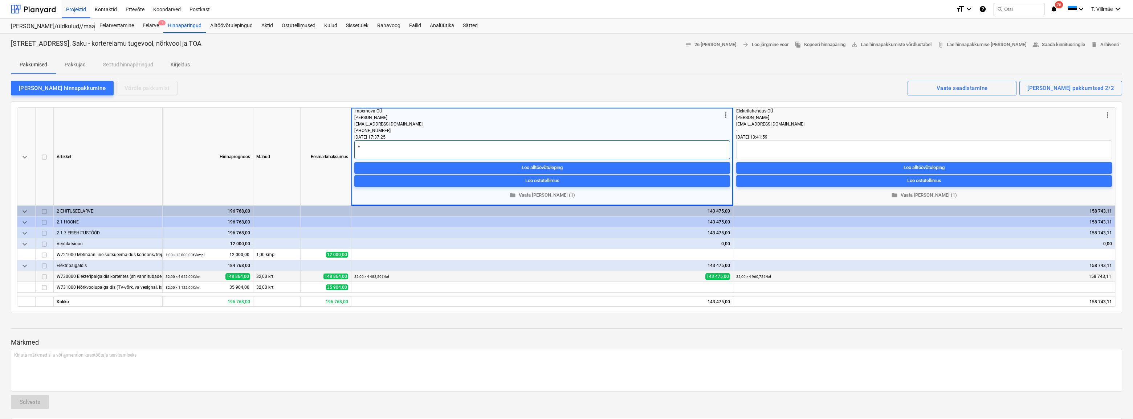
type textarea "Ei"
type textarea "x"
type textarea "Ei"
type textarea "x"
type textarea "Ei p"
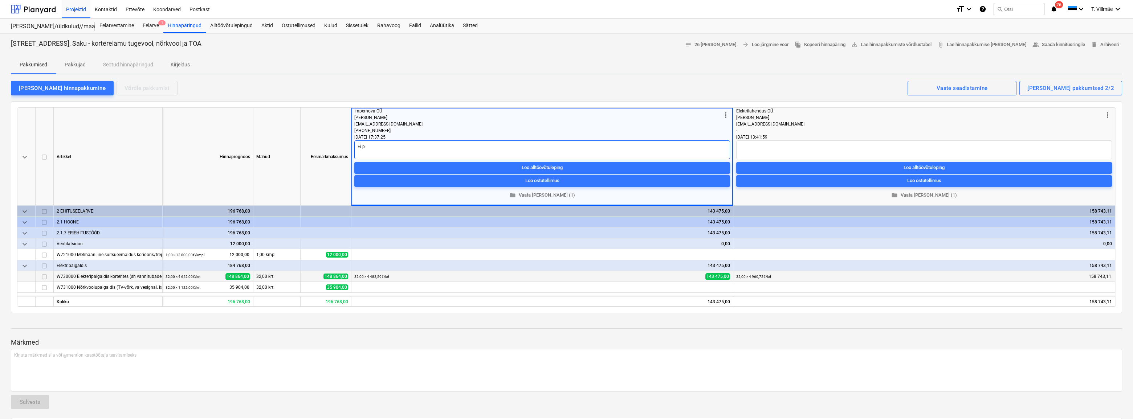
type textarea "x"
type textarea "Ei pa"
type textarea "x"
type textarea "[PERSON_NAME]"
type textarea "x"
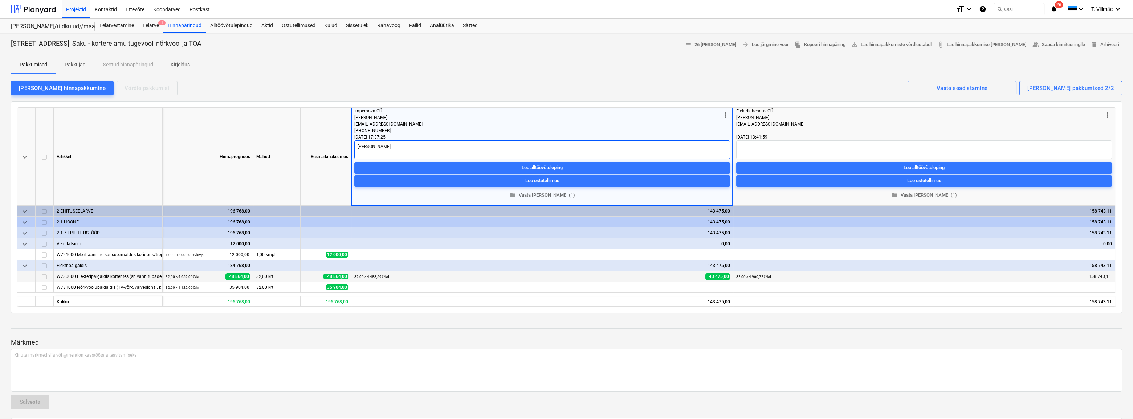
type textarea "Ei paku"
type textarea "x"
type textarea "Ei paku,"
type textarea "x"
type textarea "Ei paku,"
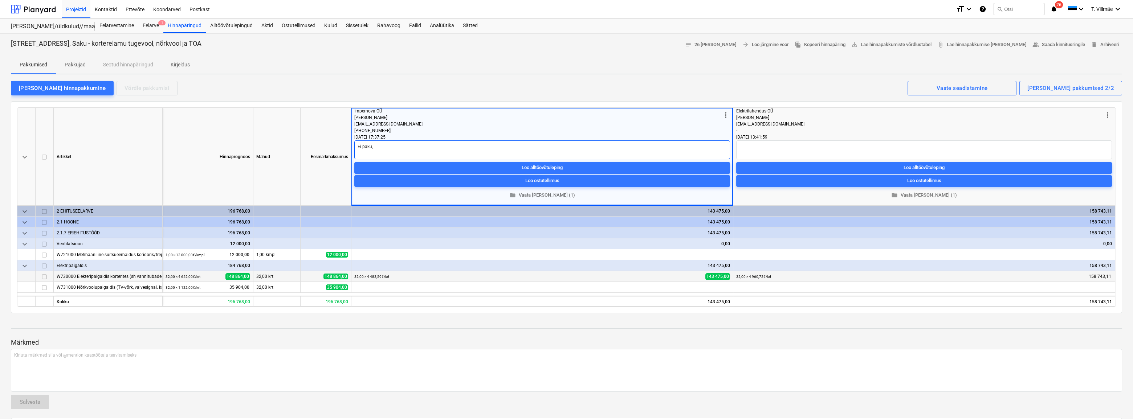
type textarea "x"
type textarea "Ei paku, T"
type textarea "x"
type textarea "Ei paku,"
type textarea "x"
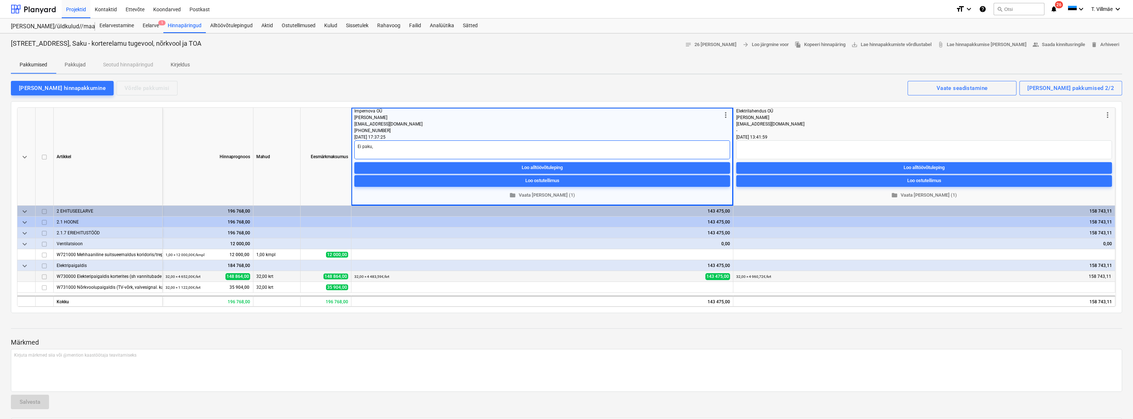
type textarea "Ei paku,"
type textarea "x"
type textarea "Ei paku"
type textarea "x"
type textarea "Ei paku"
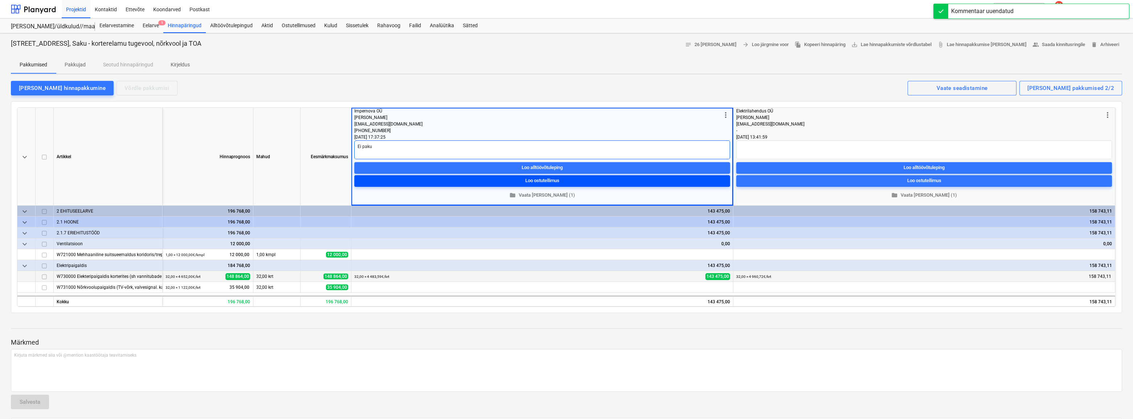
type textarea "x"
type textarea "Ei paku T"
type textarea "x"
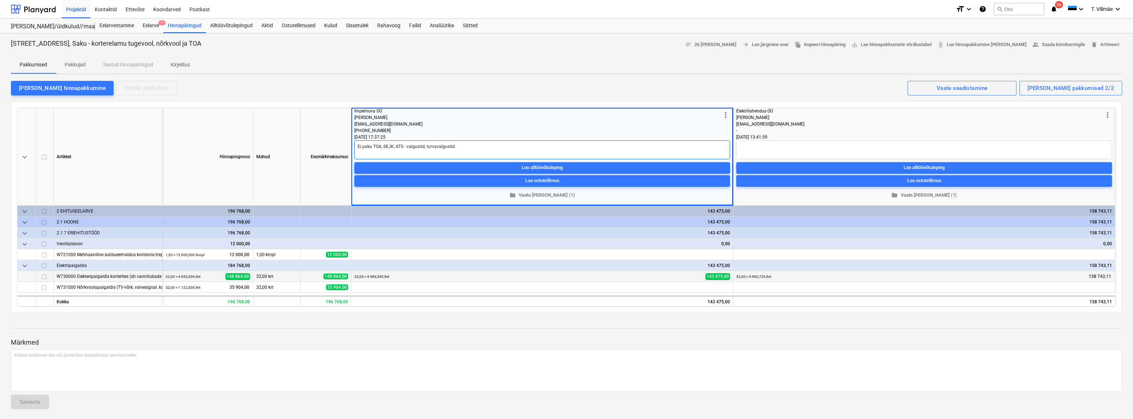
click at [372, 146] on textarea "Ei paku TOA, SEJK, ATS - valgustid, turvavalgustid" at bounding box center [542, 149] width 376 height 19
click at [370, 146] on textarea "Ei paku - TOA, SEJK, ATS - valgustid, turvavalgustid" at bounding box center [542, 149] width 376 height 19
click at [370, 147] on textarea "Ei paku - TOA, SEJK, ATS - valgustid, turvavalgustid" at bounding box center [542, 149] width 376 height 19
click at [371, 147] on textarea "Ei paku - TOA, SEJK, ATS - valgustid, turvavalgustid" at bounding box center [542, 149] width 376 height 19
click at [451, 147] on textarea "Pakkumine ei sisalda - TOA, SEJK, ATS - valgustid, turvavalgustid" at bounding box center [542, 149] width 376 height 19
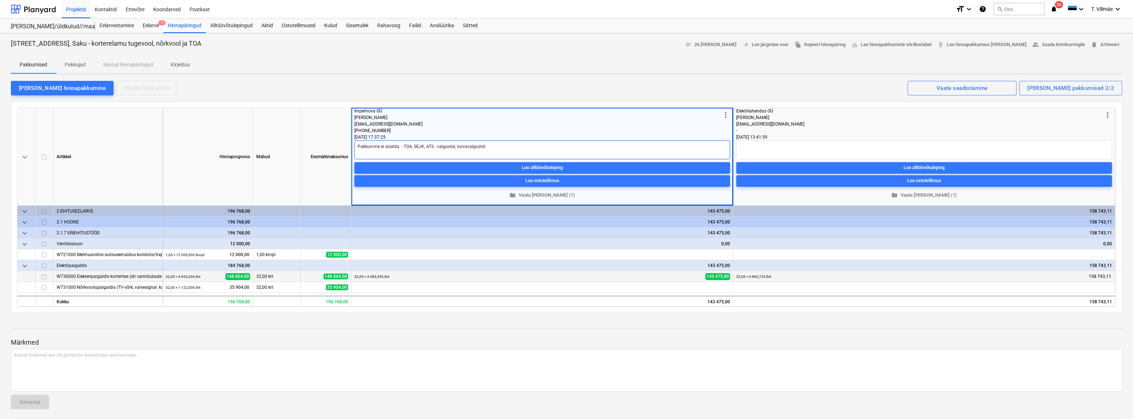
click at [432, 146] on textarea "Pakkumine ei sisalda - TOA, SEJK, ATS - valgustid, turvavalgustid" at bounding box center [542, 149] width 376 height 19
click at [459, 147] on textarea "Pakkumine ei sisalda - TOA, SEJK, ATS osa - valgustid, turvavalgustid" at bounding box center [542, 149] width 376 height 19
click at [491, 148] on textarea "Pakkumine ei sisalda - TOA, SEJK, ATS osa - valgusteid, turvavalgustid" at bounding box center [542, 149] width 376 height 19
click at [768, 148] on textarea at bounding box center [924, 149] width 376 height 19
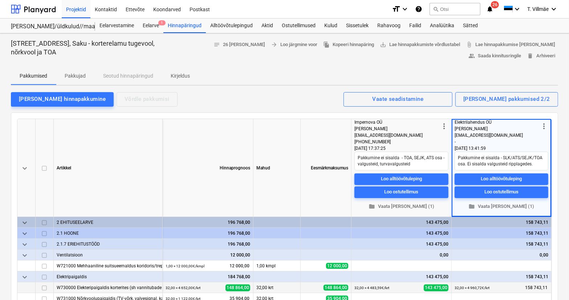
click at [325, 101] on div "[PERSON_NAME] hinnapakkumine Võrdle pakkumisi Kuvatud pakkumised 2/2 Vaate sead…" at bounding box center [284, 98] width 547 height 15
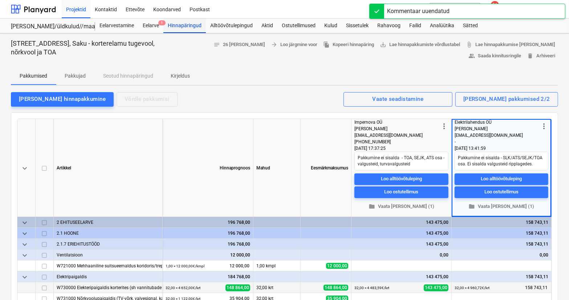
click at [184, 25] on div "Hinnapäringud" at bounding box center [184, 26] width 42 height 15
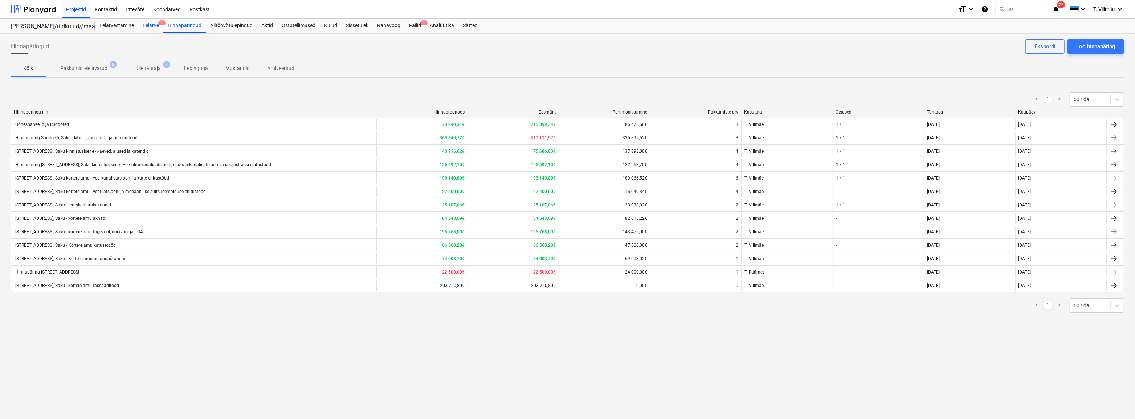
click at [150, 26] on div "Eelarve 1" at bounding box center [150, 26] width 25 height 15
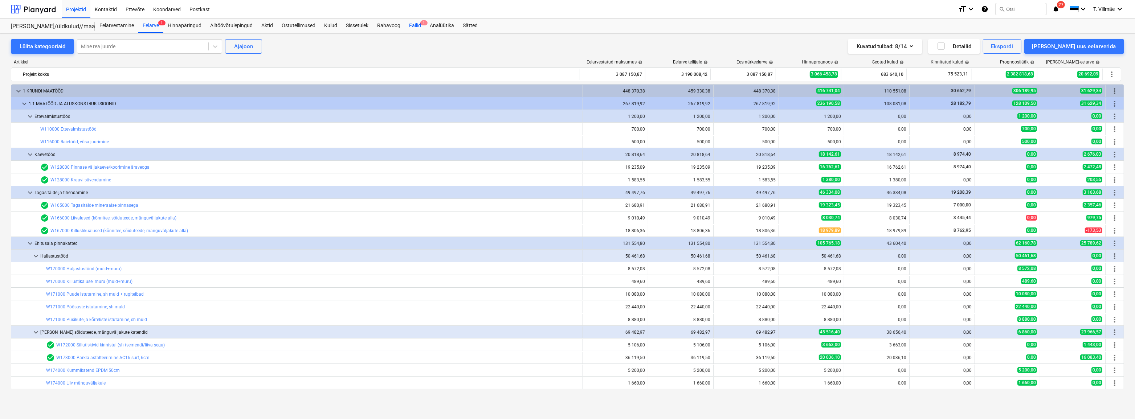
click at [414, 25] on div "Failid 1" at bounding box center [415, 26] width 21 height 15
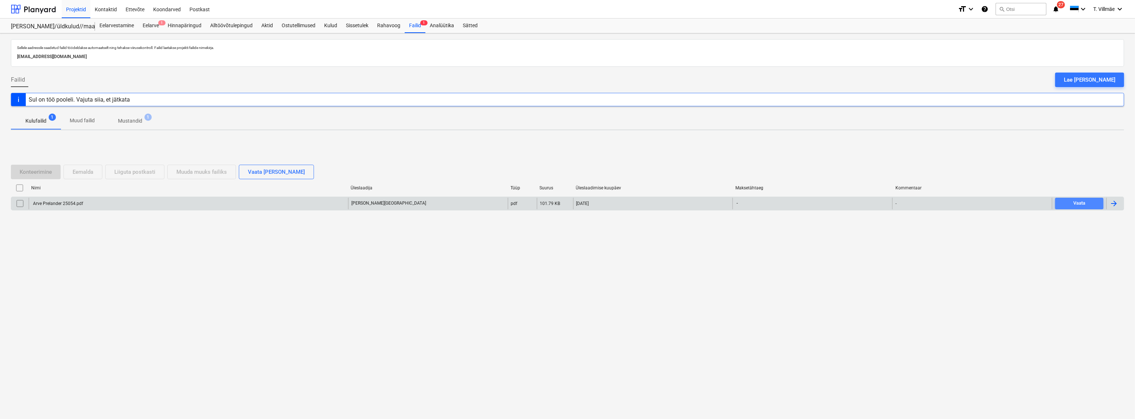
click at [1071, 202] on span "Vaata" at bounding box center [1079, 203] width 42 height 8
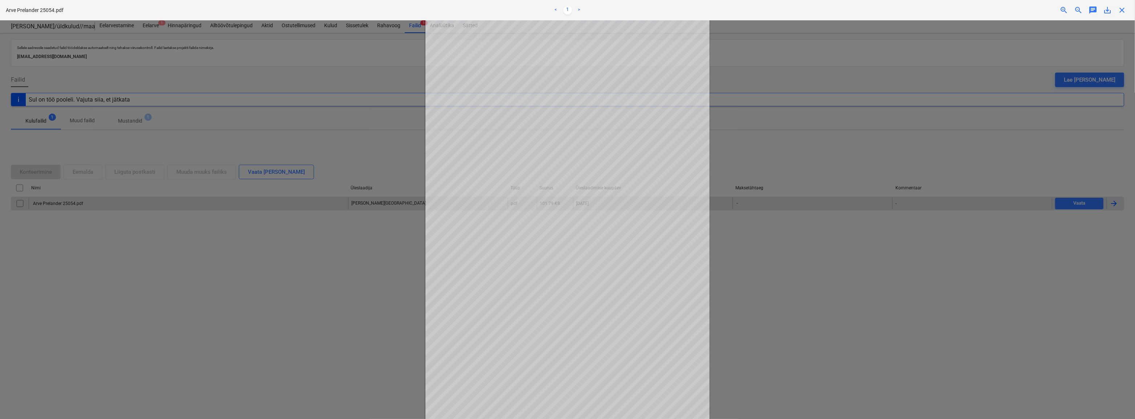
click at [885, 279] on div at bounding box center [567, 219] width 1135 height 399
click at [976, 142] on div at bounding box center [567, 219] width 1135 height 399
click at [1121, 9] on span "close" at bounding box center [1122, 10] width 9 height 9
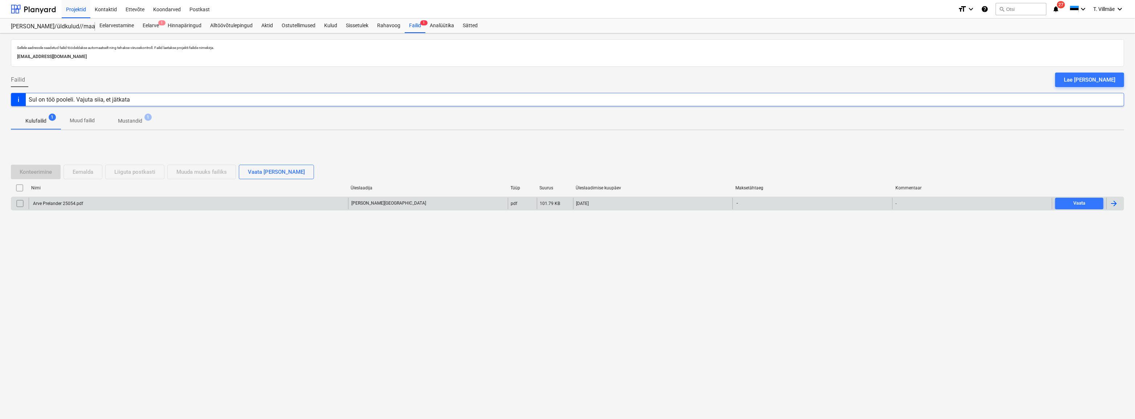
click at [1116, 204] on div at bounding box center [1114, 203] width 9 height 9
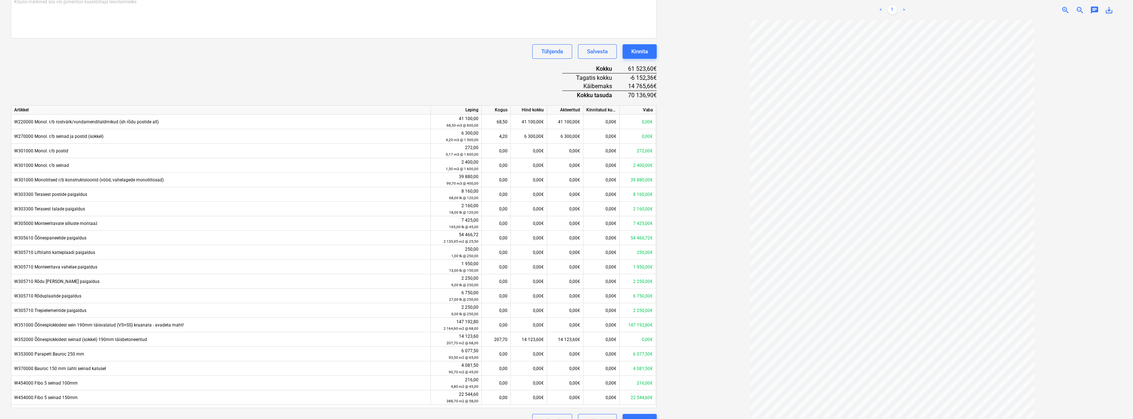
scroll to position [218, 0]
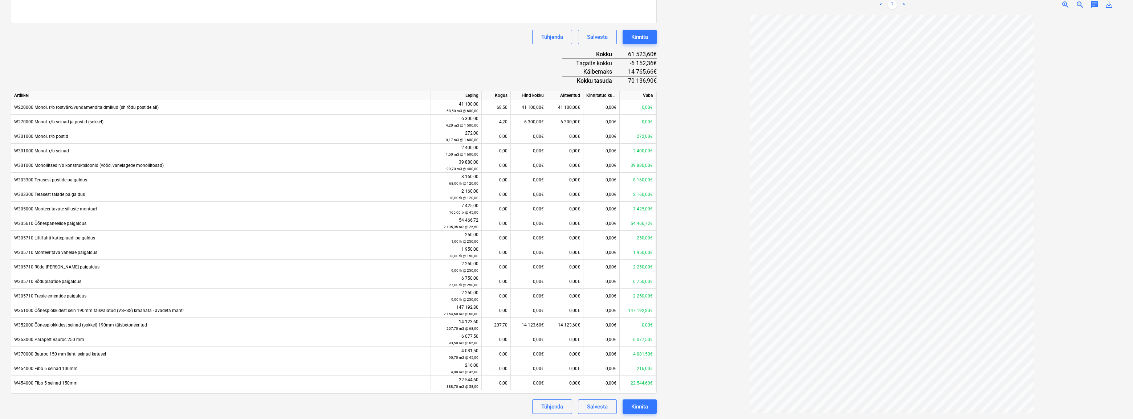
click at [699, 350] on div at bounding box center [892, 214] width 460 height 399
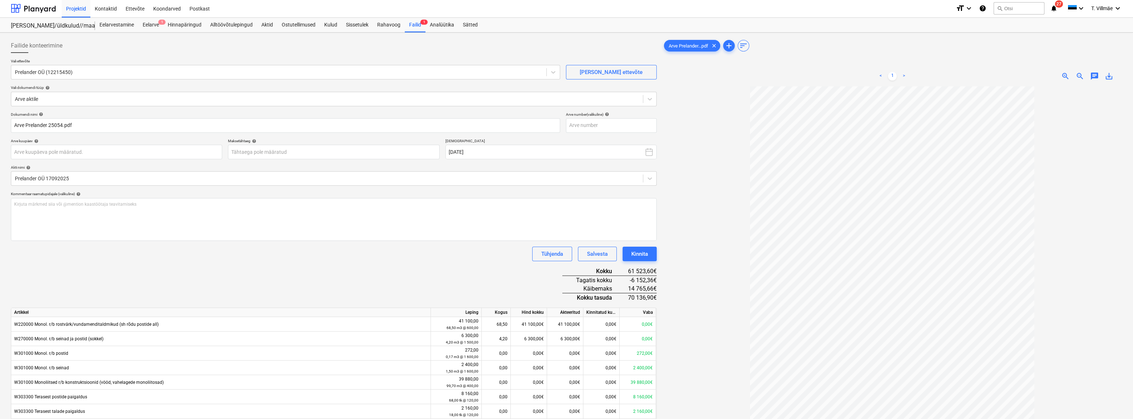
scroll to position [0, 0]
click at [76, 152] on body "Projektid Kontaktid Ettevõte Koondarved Postkast format_size keyboard_arrow_dow…" at bounding box center [566, 209] width 1133 height 419
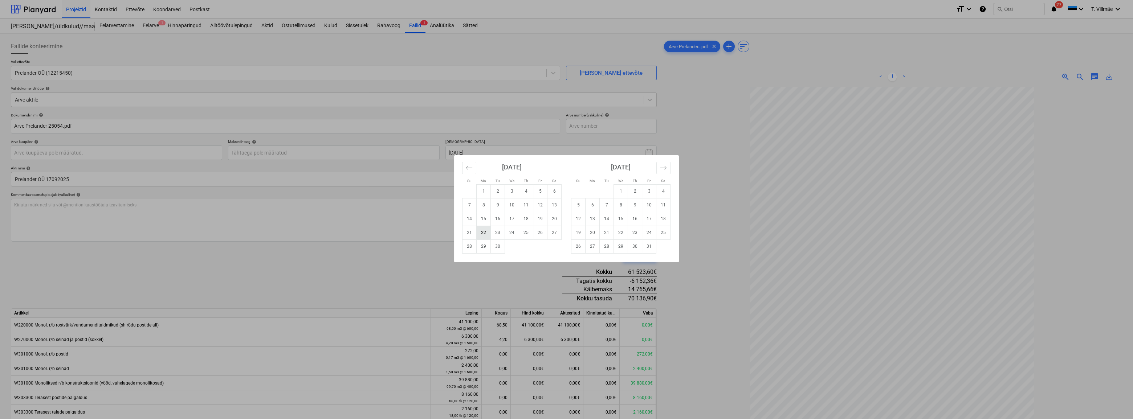
click at [482, 233] on td "22" at bounding box center [484, 233] width 14 height 14
click at [301, 152] on body "Projektid Kontaktid Ettevõte Koondarved Postkast format_size keyboard_arrow_dow…" at bounding box center [566, 209] width 1133 height 419
click at [594, 236] on td "20" at bounding box center [592, 233] width 14 height 14
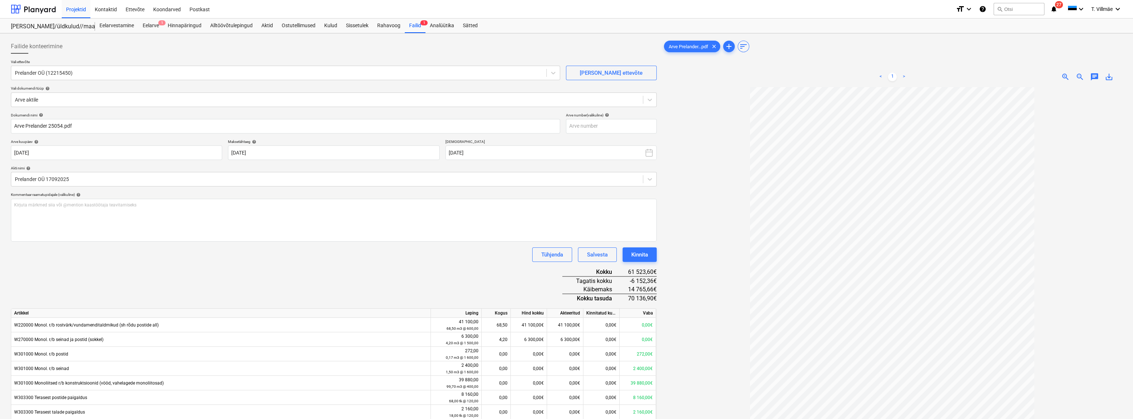
click at [439, 276] on div "Dokumendi nimi help Arve Prelander 25054.pdf Arve number (valikuline) help Arve…" at bounding box center [334, 372] width 646 height 519
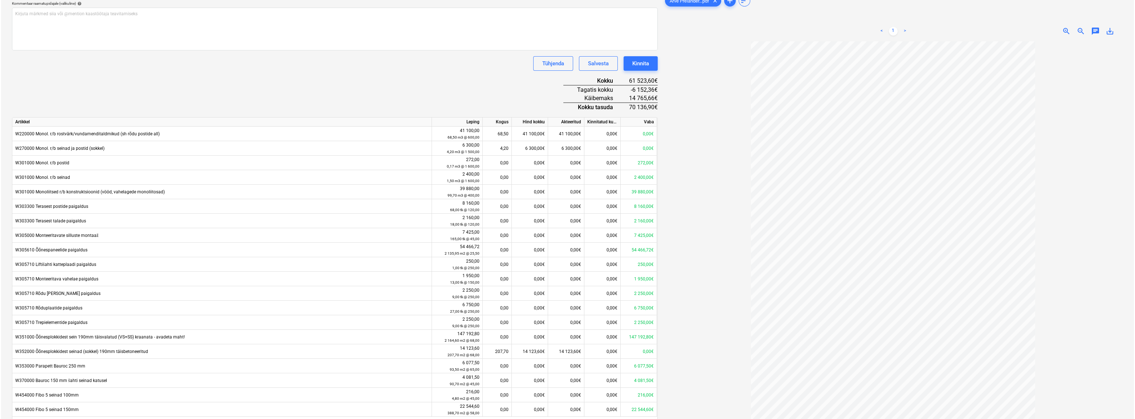
scroll to position [218, 0]
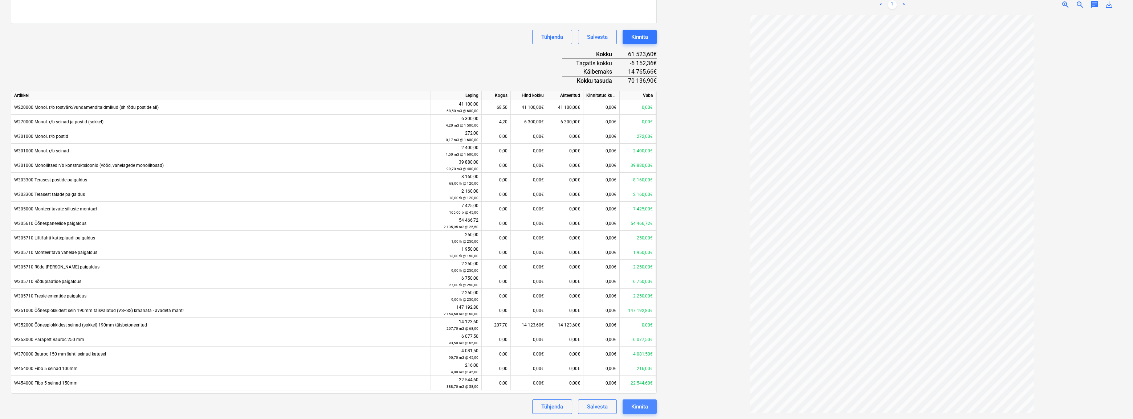
click at [649, 408] on button "Kinnita" at bounding box center [639, 407] width 34 height 15
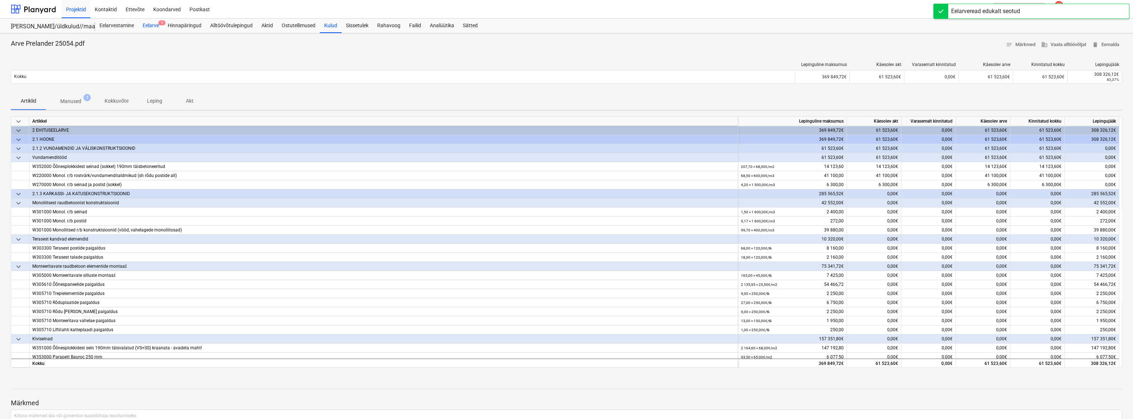
click at [149, 24] on div "Eelarve 1" at bounding box center [150, 26] width 25 height 15
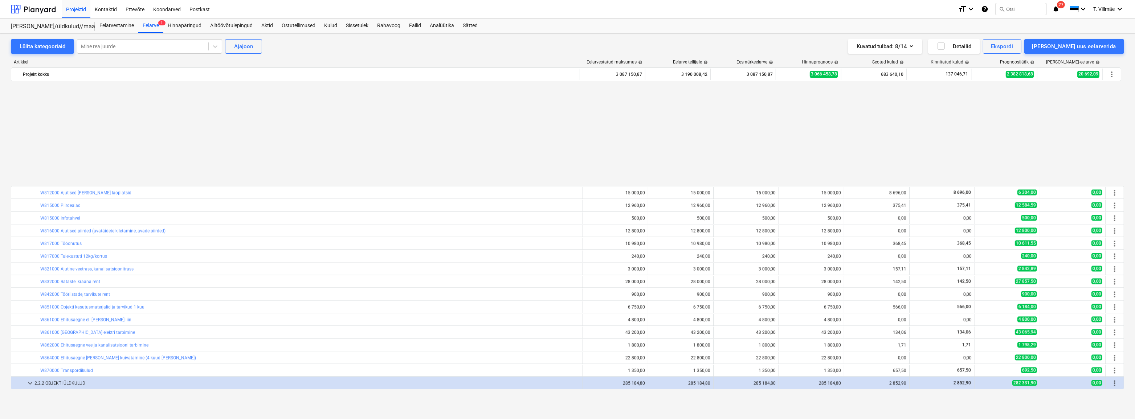
scroll to position [2617, 0]
